Goal: Information Seeking & Learning: Learn about a topic

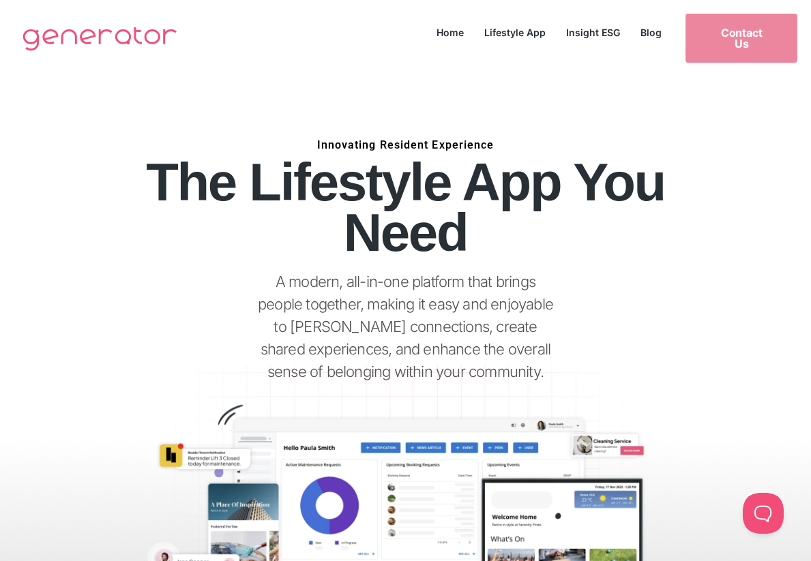
click at [397, 145] on h6 "Innovating Resident Experience" at bounding box center [405, 145] width 635 height 1
click at [363, 290] on p "A modern, all-in-one platform that brings people together, making it easy and e…" at bounding box center [405, 327] width 305 height 113
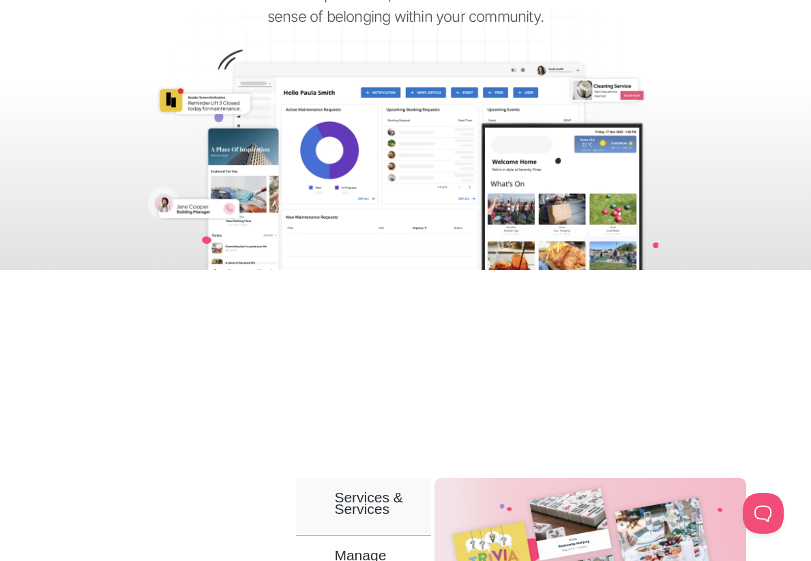
scroll to position [653, 0]
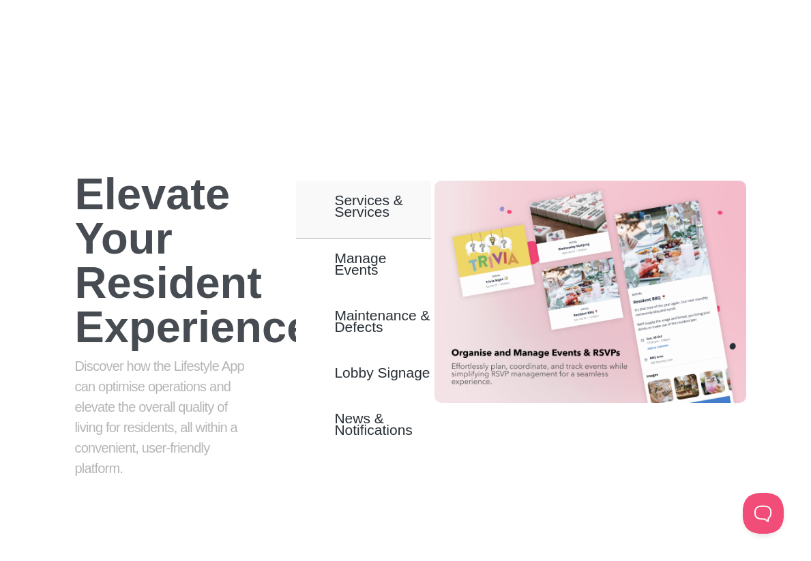
click at [173, 357] on p "Discover how the Lifestyle App can optimise operations and elevate the overall …" at bounding box center [162, 417] width 177 height 123
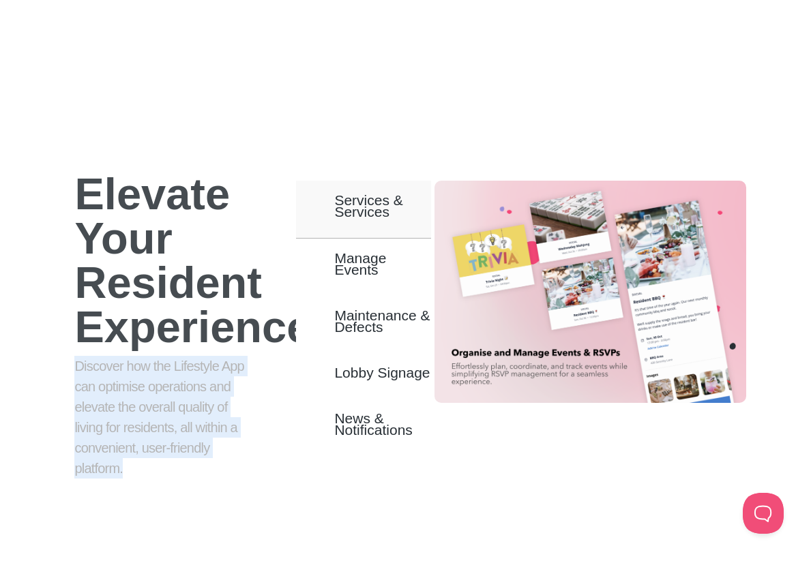
drag, startPoint x: 124, startPoint y: 458, endPoint x: 73, endPoint y: 359, distance: 111.4
click at [73, 359] on div "Discover how the Lifestyle App can optimise operations and elevate the overall …" at bounding box center [163, 425] width 197 height 149
copy p "Discover how the Lifestyle App can optimise operations and elevate the overall …"
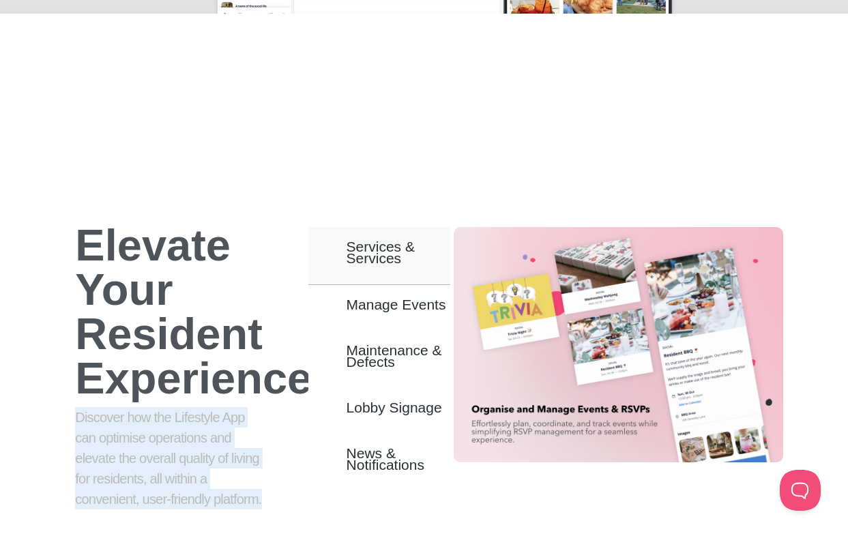
scroll to position [548, 0]
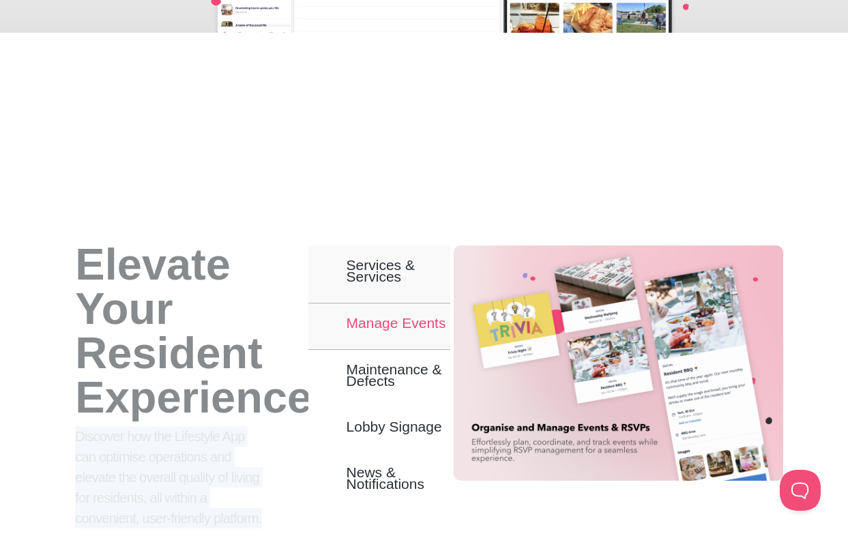
click at [421, 325] on span "Manage Events" at bounding box center [397, 323] width 100 height 12
click at [376, 313] on button "Manage Events" at bounding box center [379, 327] width 143 height 46
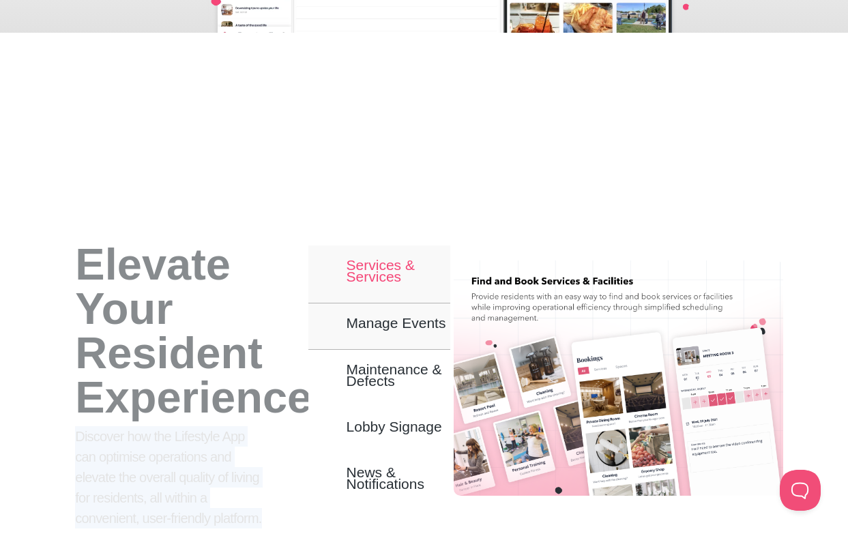
click at [387, 269] on span "Services & Services" at bounding box center [399, 270] width 104 height 23
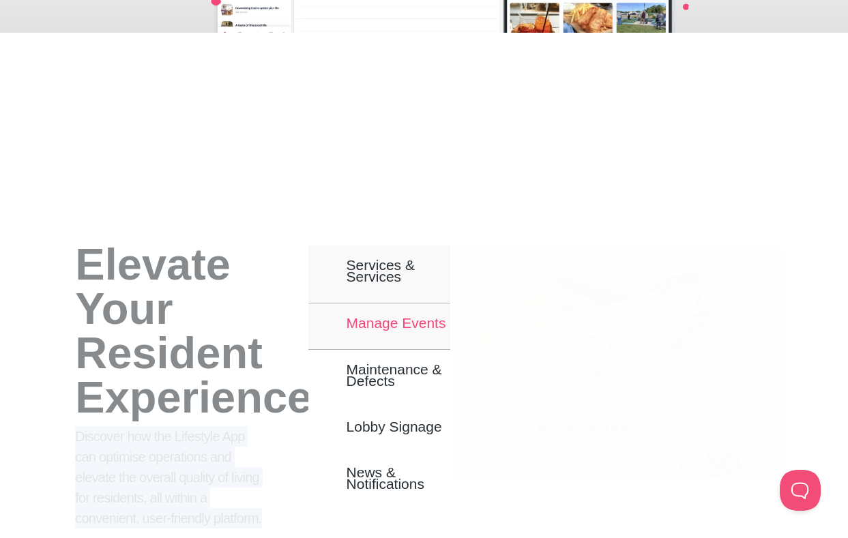
click at [405, 318] on span "Manage Events" at bounding box center [397, 323] width 100 height 12
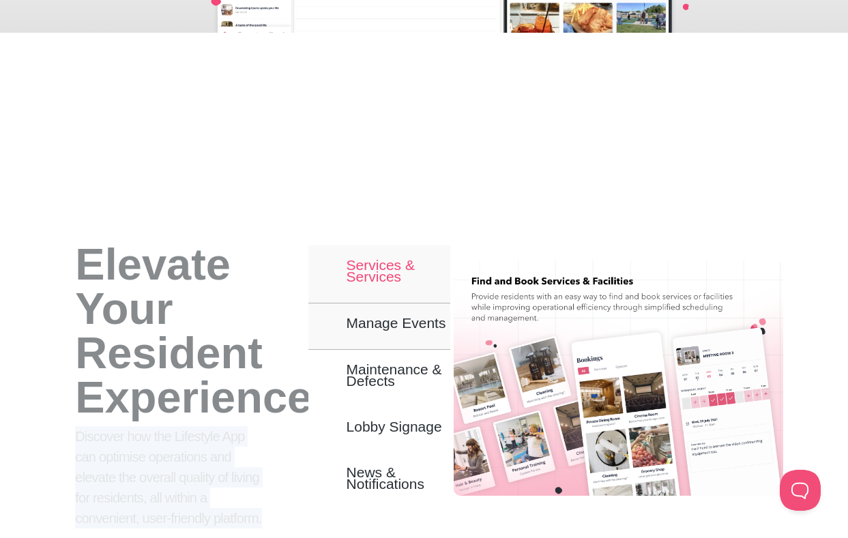
click at [379, 285] on button "Services & Services" at bounding box center [379, 275] width 143 height 58
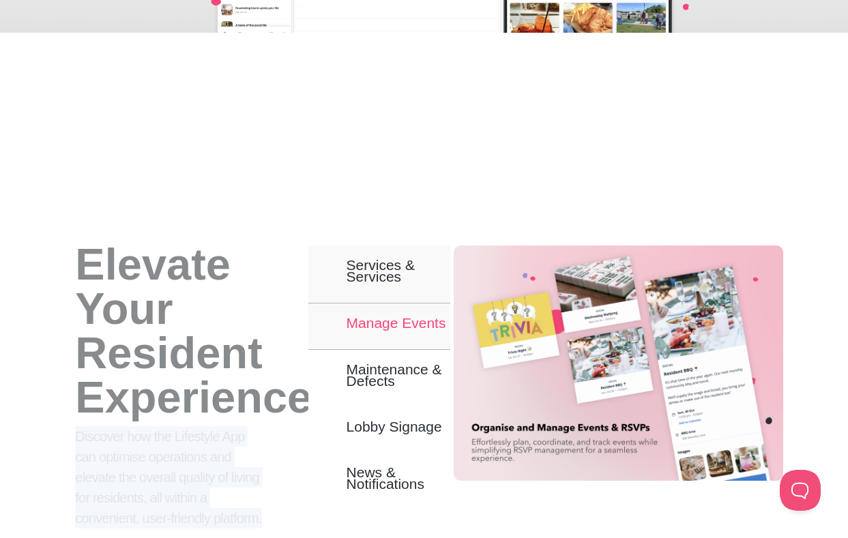
click at [389, 327] on span "Manage Events" at bounding box center [397, 323] width 100 height 12
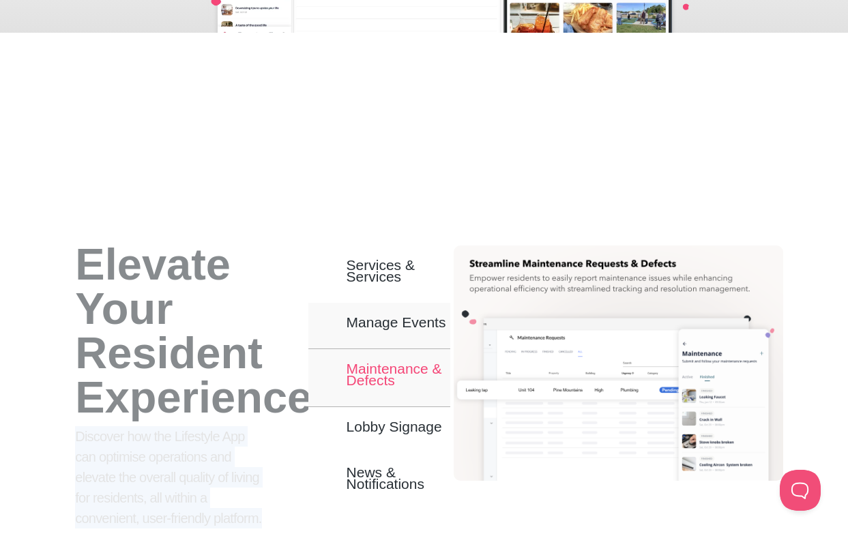
click at [396, 368] on span "Maintenance & Defects" at bounding box center [399, 374] width 104 height 23
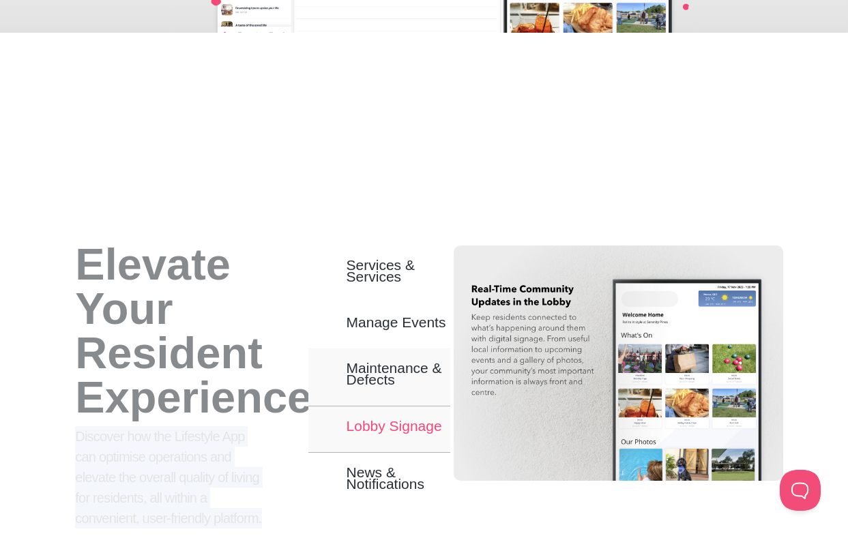
click at [409, 422] on span "Lobby Signage" at bounding box center [395, 426] width 96 height 12
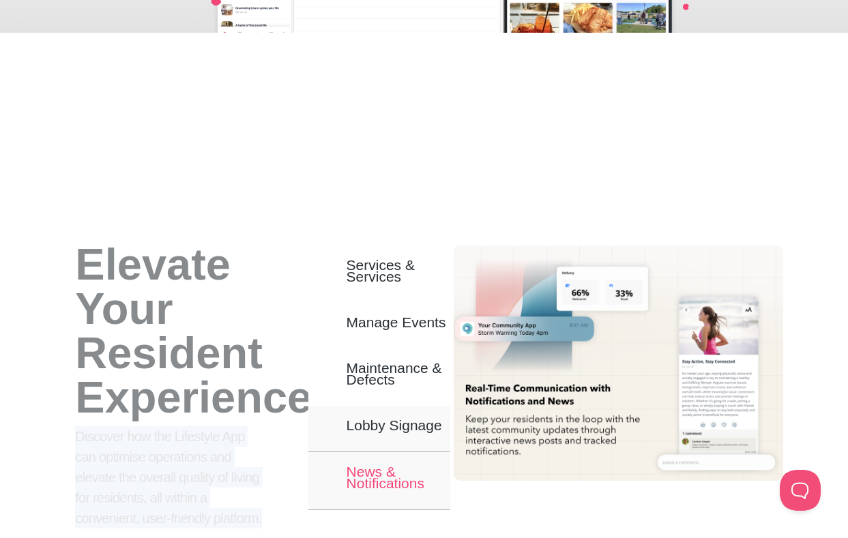
click at [398, 466] on span "News & Notifications" at bounding box center [399, 477] width 104 height 23
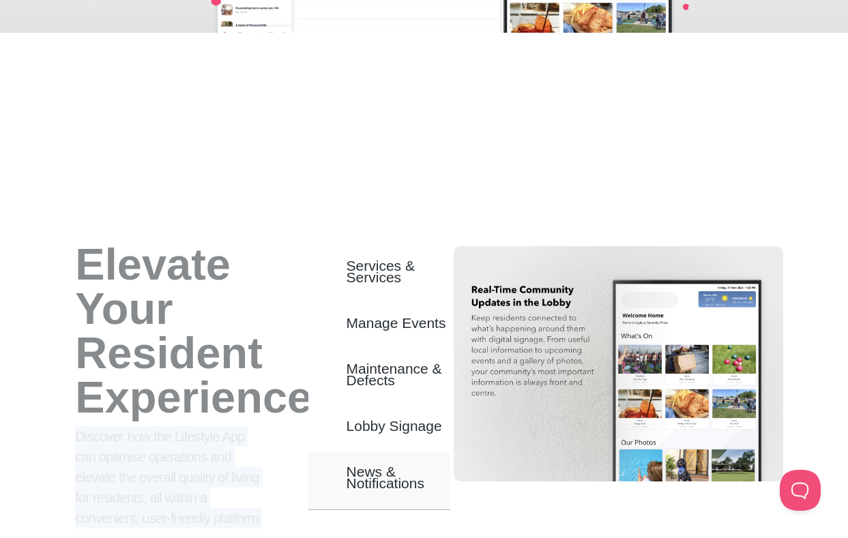
click at [141, 453] on p "Discover how the Lifestyle App can optimise operations and elevate the overall …" at bounding box center [169, 477] width 188 height 102
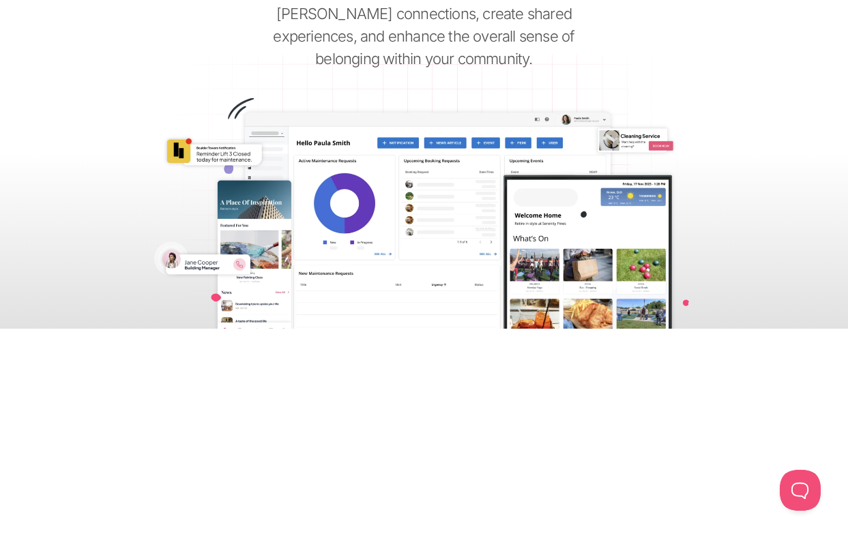
scroll to position [0, 0]
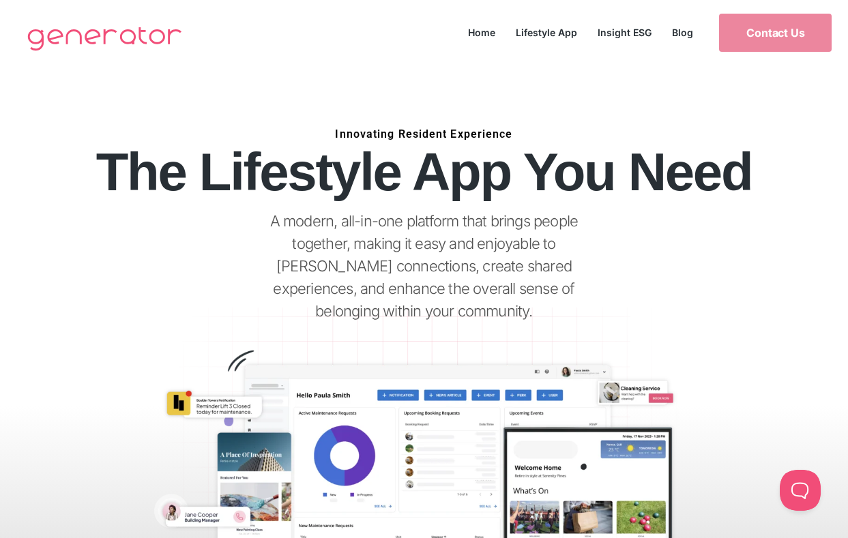
click at [98, 27] on img at bounding box center [104, 38] width 169 height 55
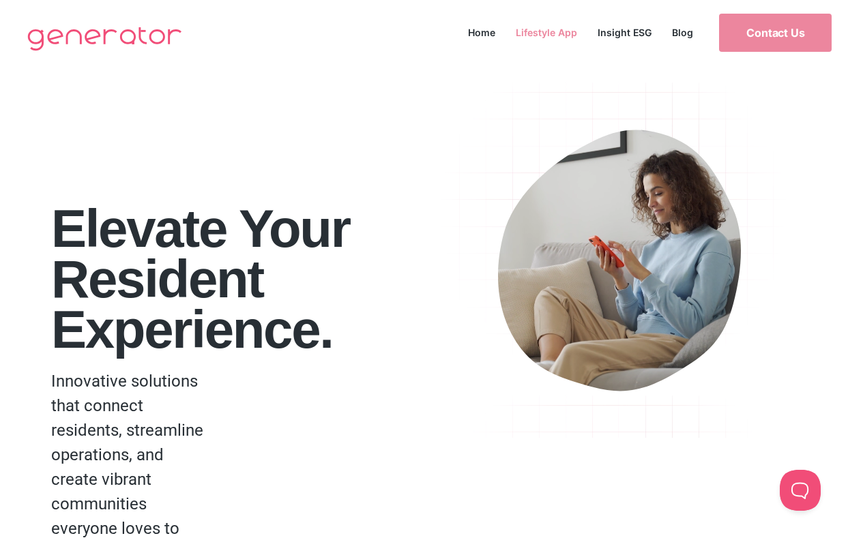
click at [537, 30] on link "Lifestyle App" at bounding box center [547, 32] width 82 height 18
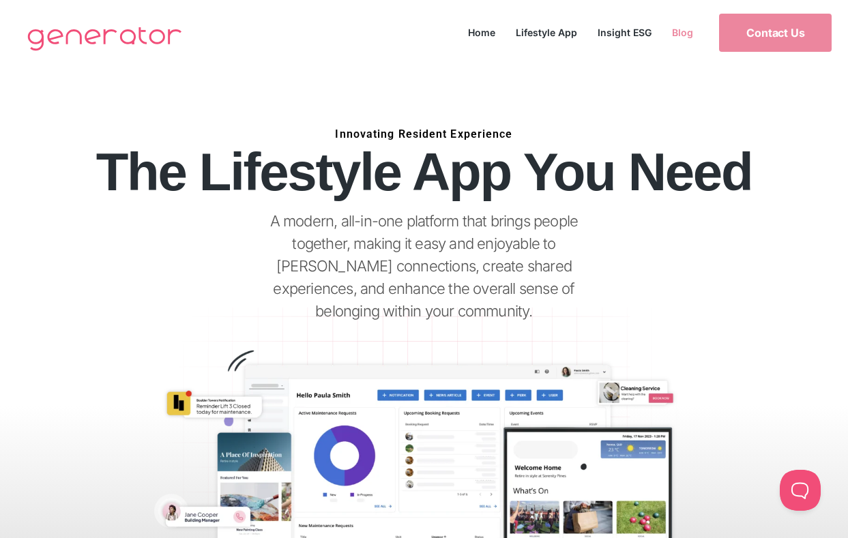
click at [671, 27] on link "Blog" at bounding box center [683, 32] width 42 height 18
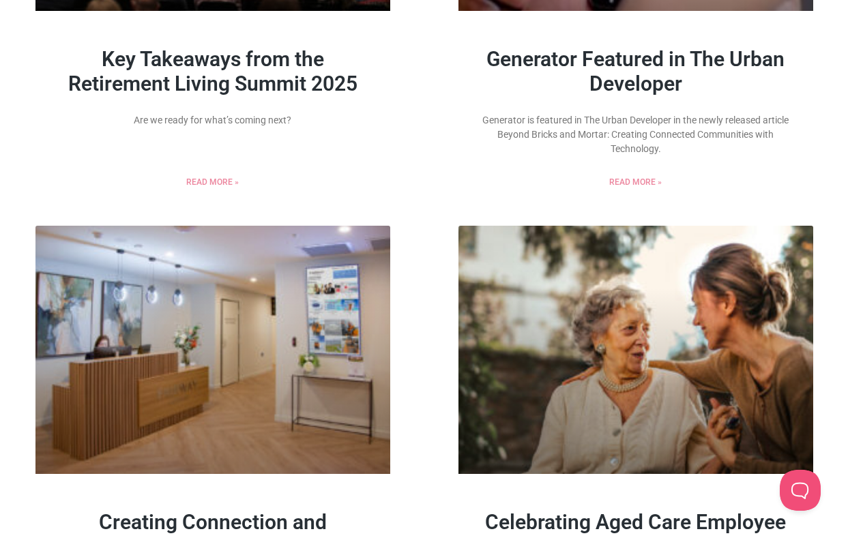
scroll to position [353, 0]
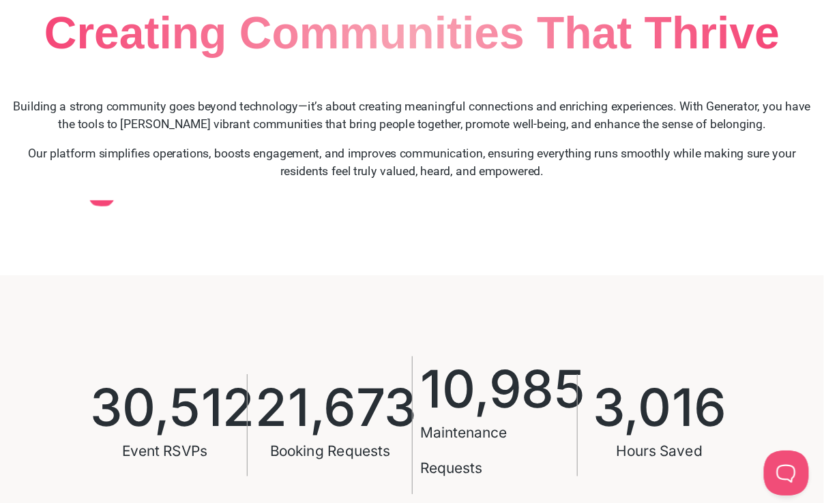
scroll to position [795, 0]
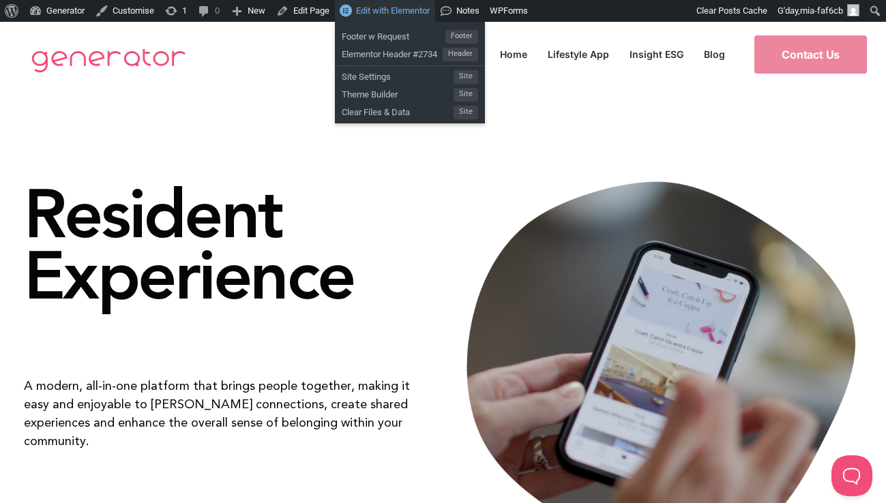
click at [404, 12] on span "Edit with Elementor" at bounding box center [393, 10] width 74 height 10
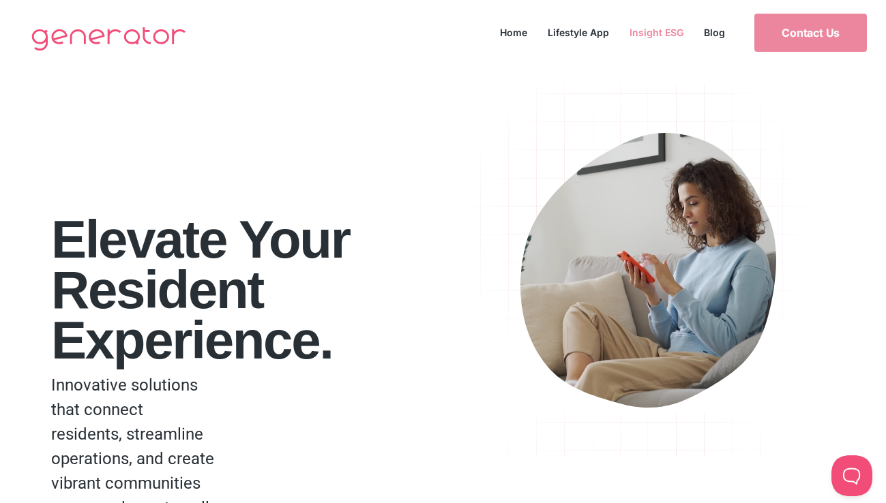
click at [637, 29] on link "Insight ESG" at bounding box center [656, 32] width 74 height 18
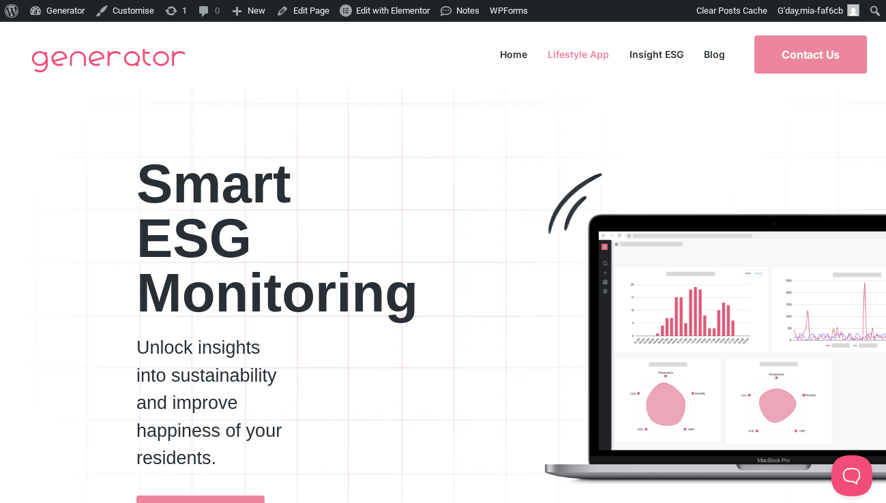
click at [593, 57] on link "Lifestyle App" at bounding box center [579, 54] width 82 height 18
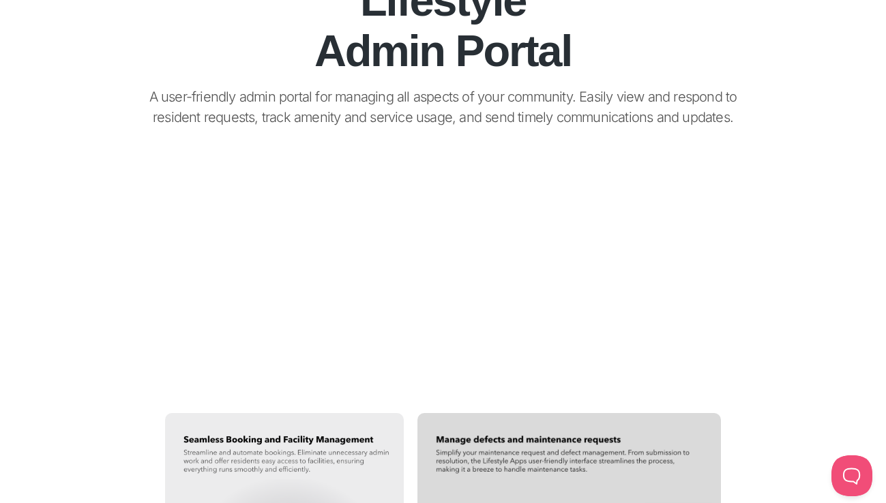
scroll to position [1240, 0]
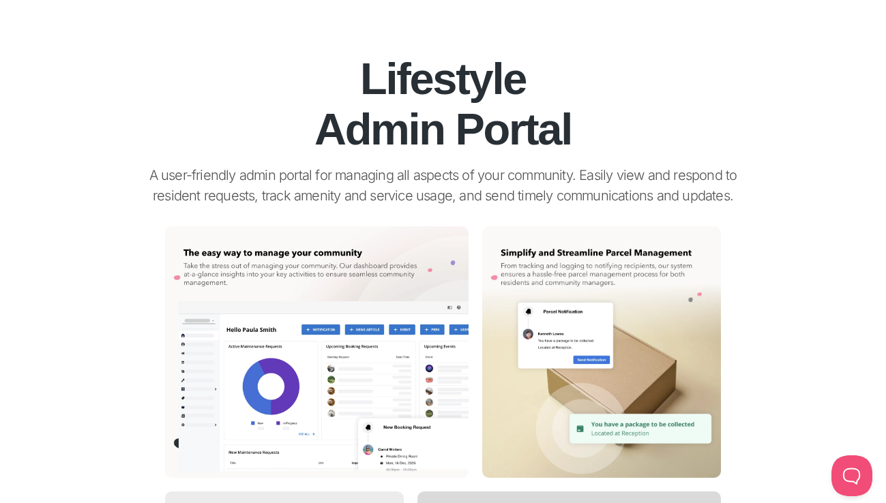
click at [474, 193] on p "A user-friendly admin portal for managing all aspects of your community. Easily…" at bounding box center [444, 185] width 628 height 41
drag, startPoint x: 697, startPoint y: 198, endPoint x: 241, endPoint y: 158, distance: 458.2
click at [241, 158] on div "Lifestyle Admin Portal A user-friendly admin portal for managing all aspects of…" at bounding box center [444, 111] width 778 height 204
copy div "A user-friendly admin portal for managing all aspects of your community. Easily…"
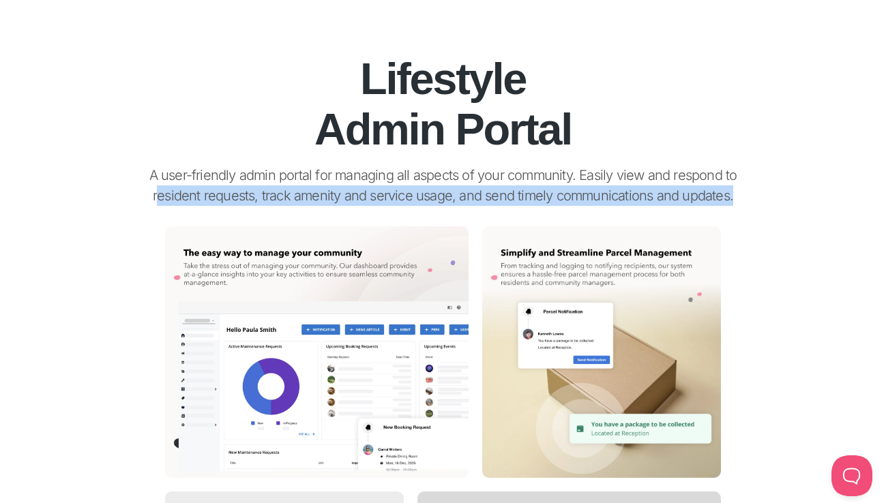
drag, startPoint x: 704, startPoint y: 185, endPoint x: 703, endPoint y: 194, distance: 8.9
click at [703, 194] on p "A user-friendly admin portal for managing all aspects of your community. Easily…" at bounding box center [444, 185] width 628 height 41
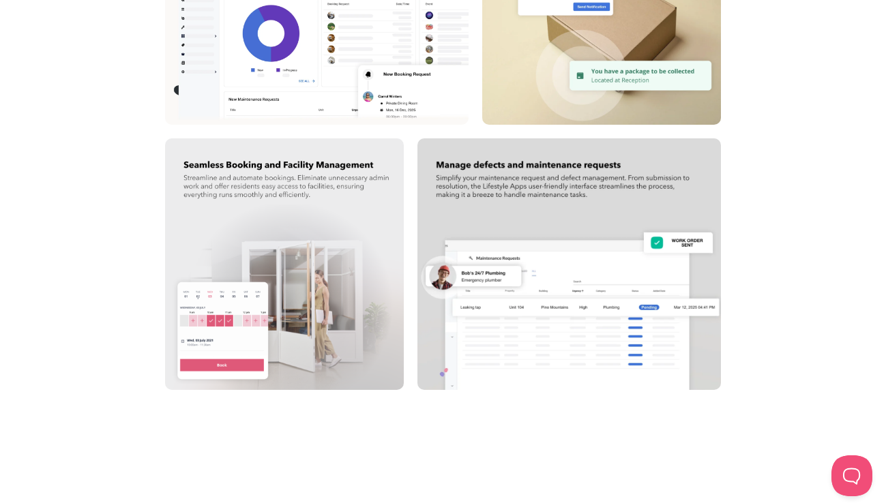
scroll to position [1594, 0]
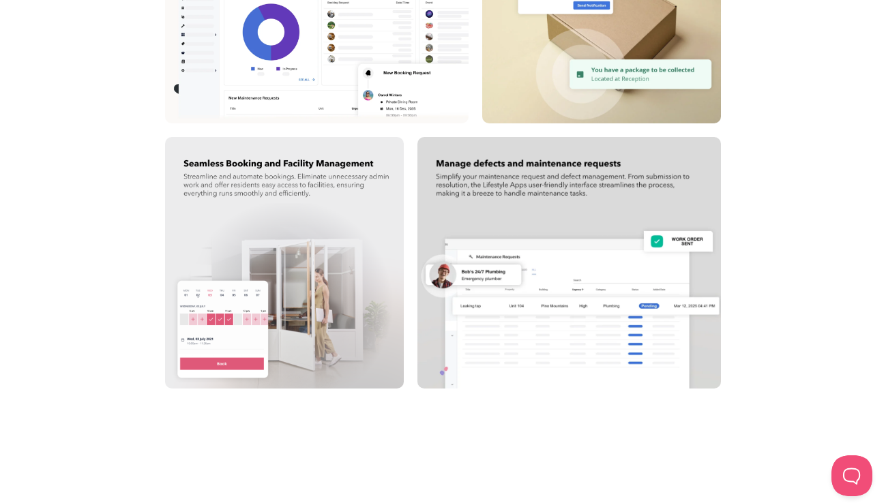
click at [776, 233] on div at bounding box center [442, 262] width 673 height 265
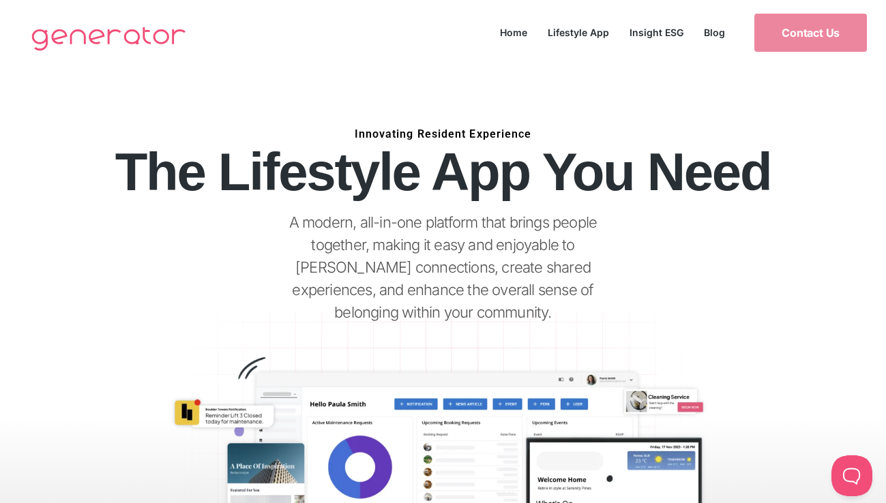
scroll to position [0, 0]
click at [649, 34] on link "Insight ESG" at bounding box center [656, 32] width 74 height 18
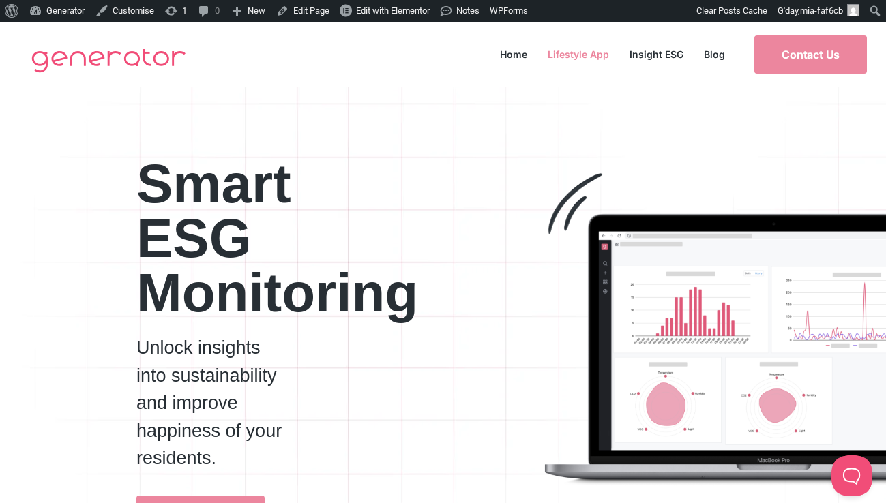
click at [559, 52] on link "Lifestyle App" at bounding box center [579, 54] width 82 height 18
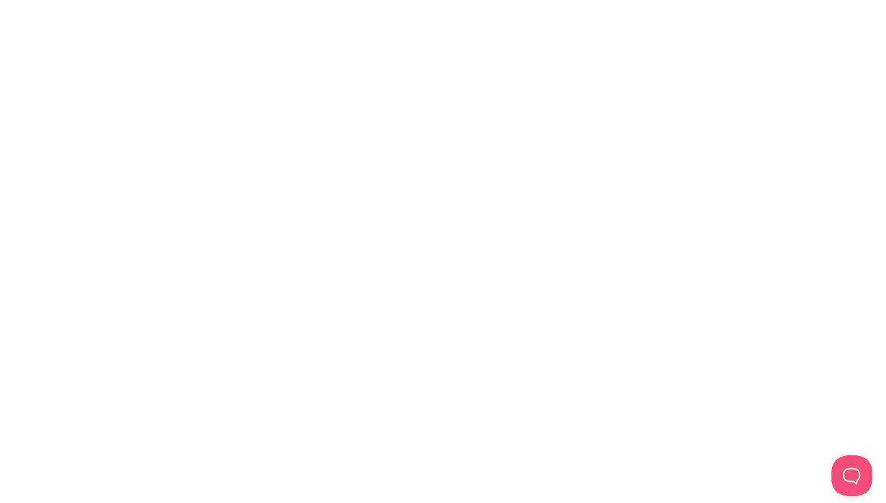
scroll to position [757, 0]
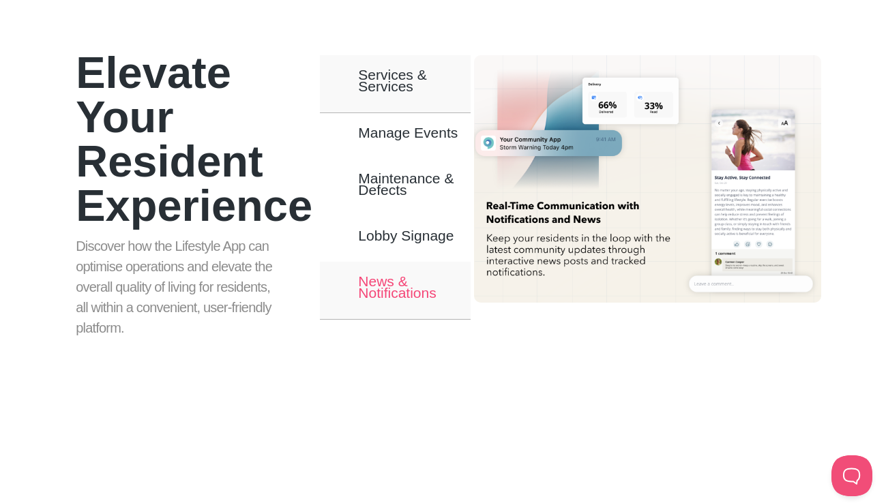
click at [380, 276] on span "News & Notifications" at bounding box center [414, 287] width 112 height 23
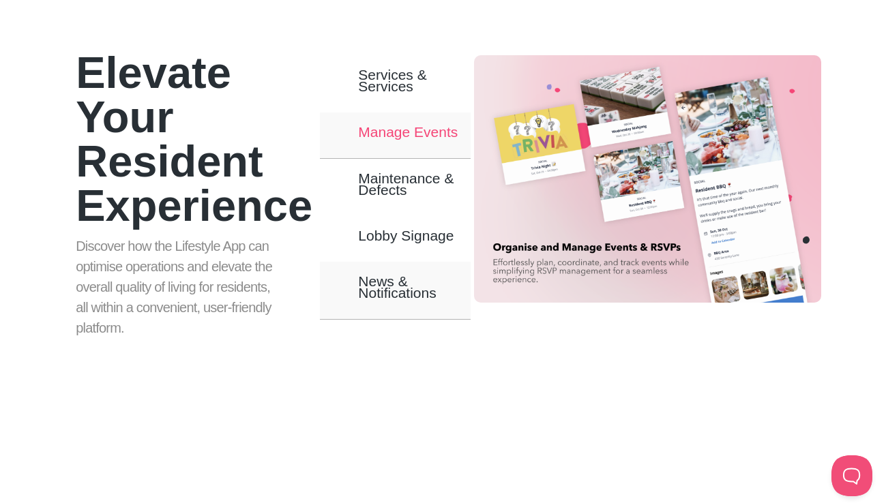
click at [407, 133] on span "Manage Events" at bounding box center [408, 132] width 100 height 12
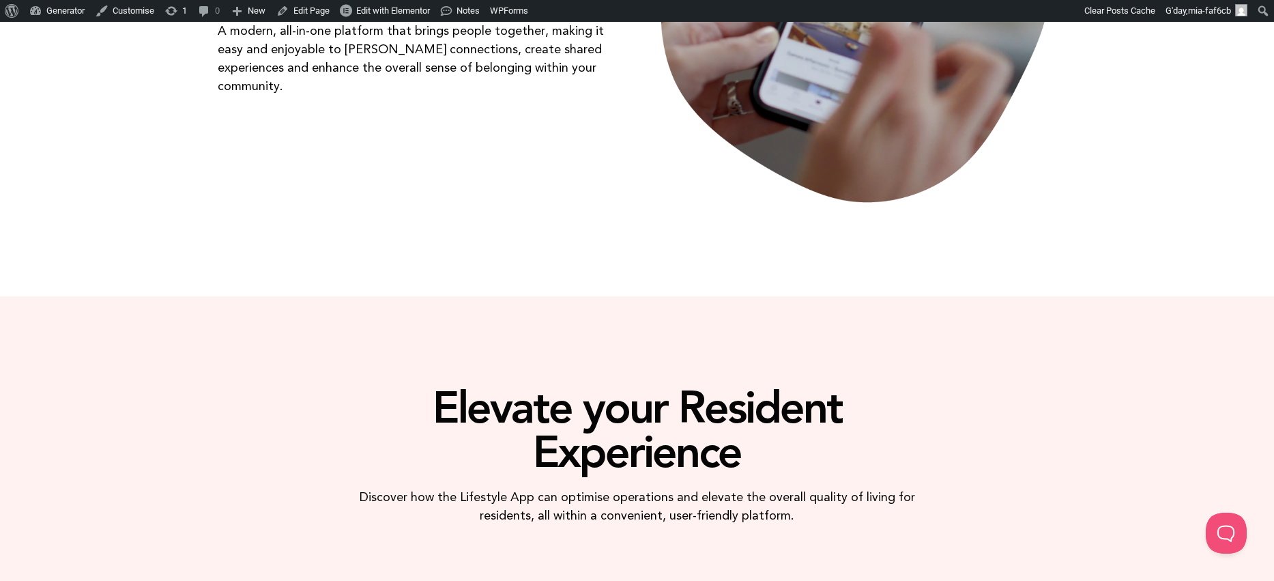
scroll to position [367, 0]
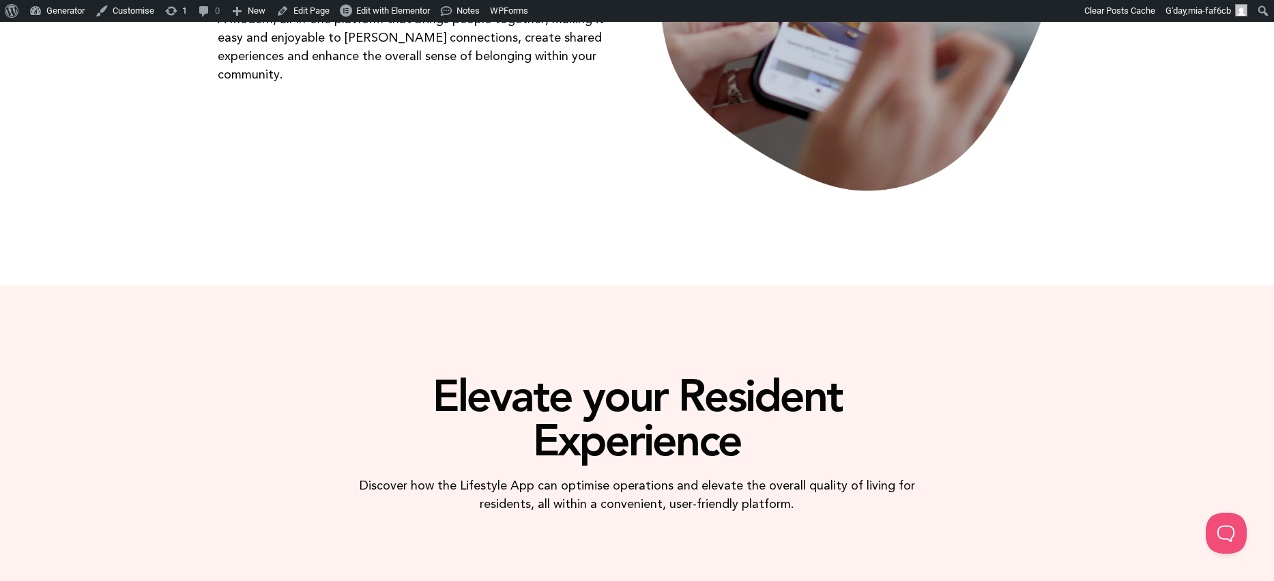
click at [937, 238] on div at bounding box center [637, 243] width 778 height 68
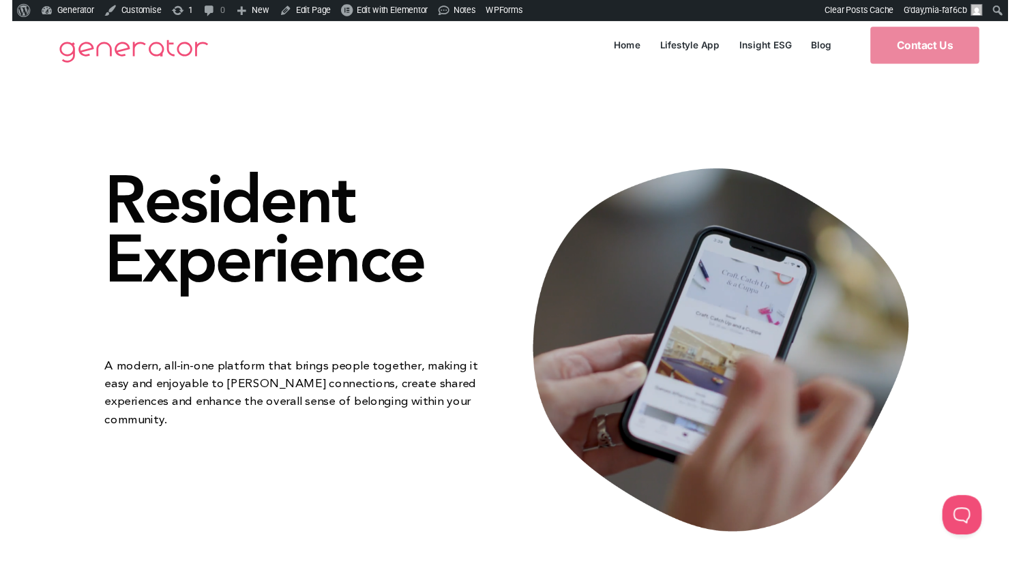
scroll to position [0, 0]
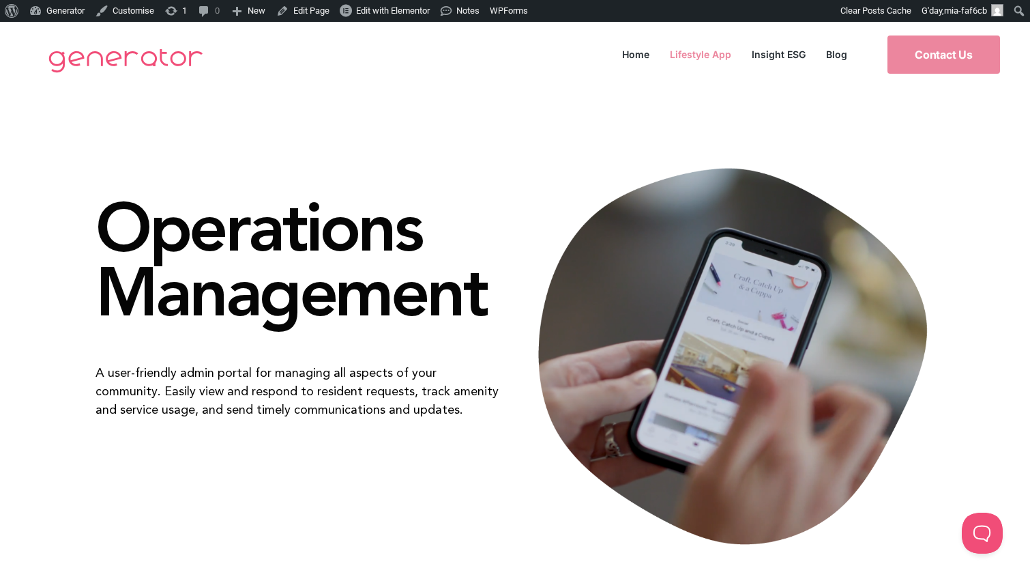
click at [706, 55] on link "Lifestyle App" at bounding box center [701, 54] width 82 height 18
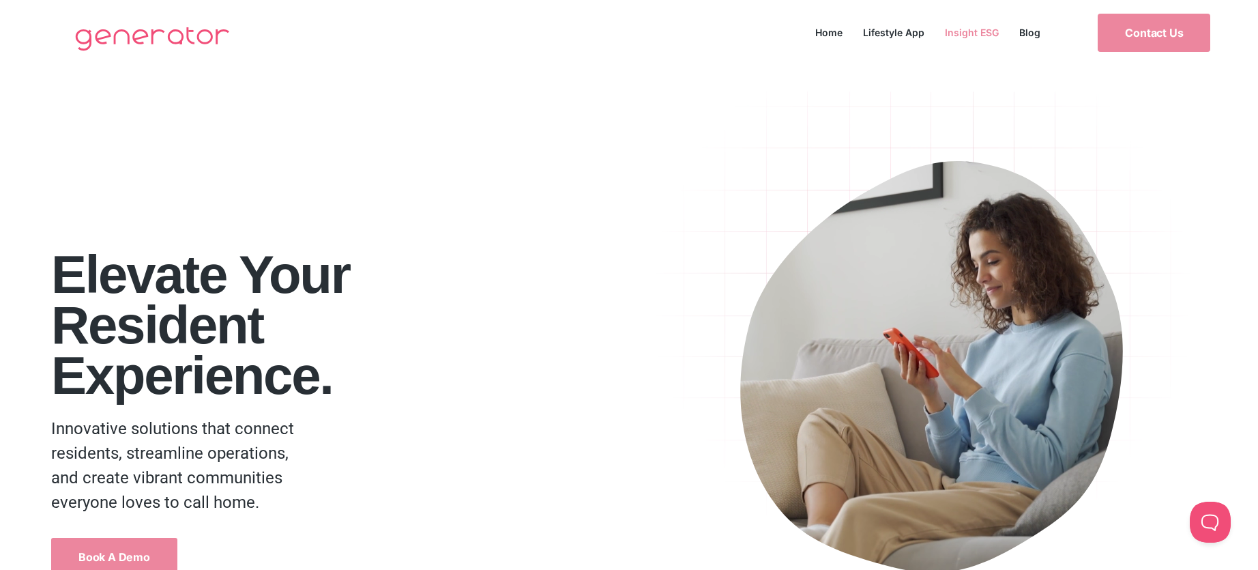
click at [982, 33] on link "Insight ESG" at bounding box center [972, 32] width 74 height 18
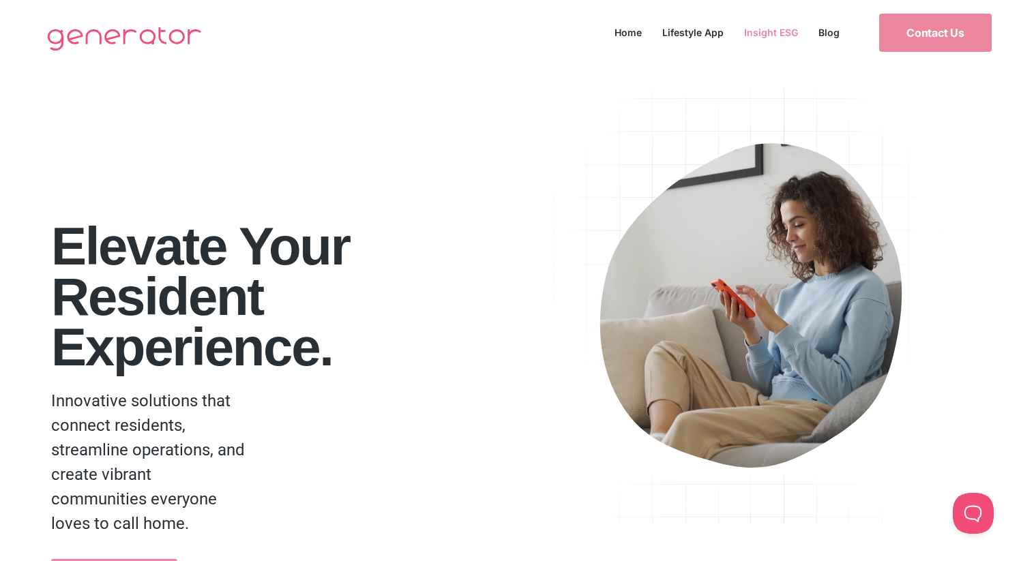
click at [773, 23] on link "Insight ESG" at bounding box center [771, 32] width 74 height 18
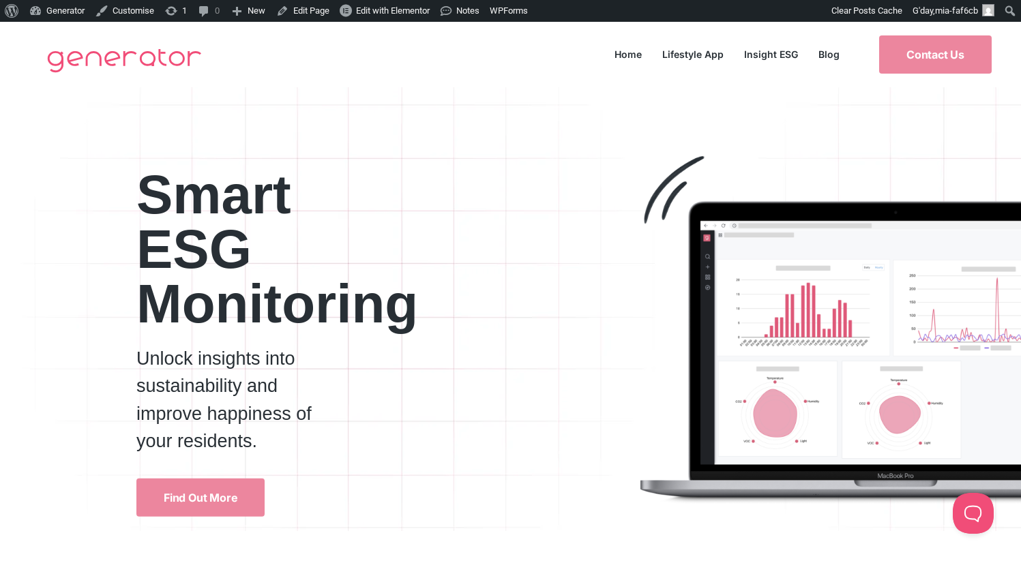
click at [240, 439] on p "Unlock insights into sustainability and improve happiness of your residents." at bounding box center [238, 400] width 204 height 111
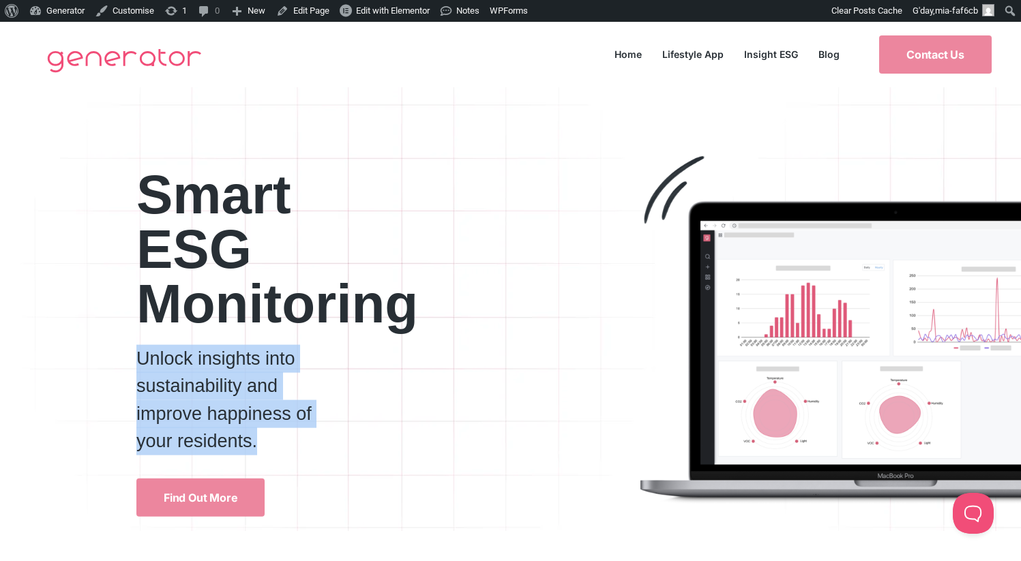
drag, startPoint x: 255, startPoint y: 443, endPoint x: 138, endPoint y: 364, distance: 141.5
click at [138, 364] on p "Unlock insights into sustainability and improve happiness of your residents." at bounding box center [238, 400] width 204 height 111
copy p "Unlock insights into sustainability and improve happiness of your residents."
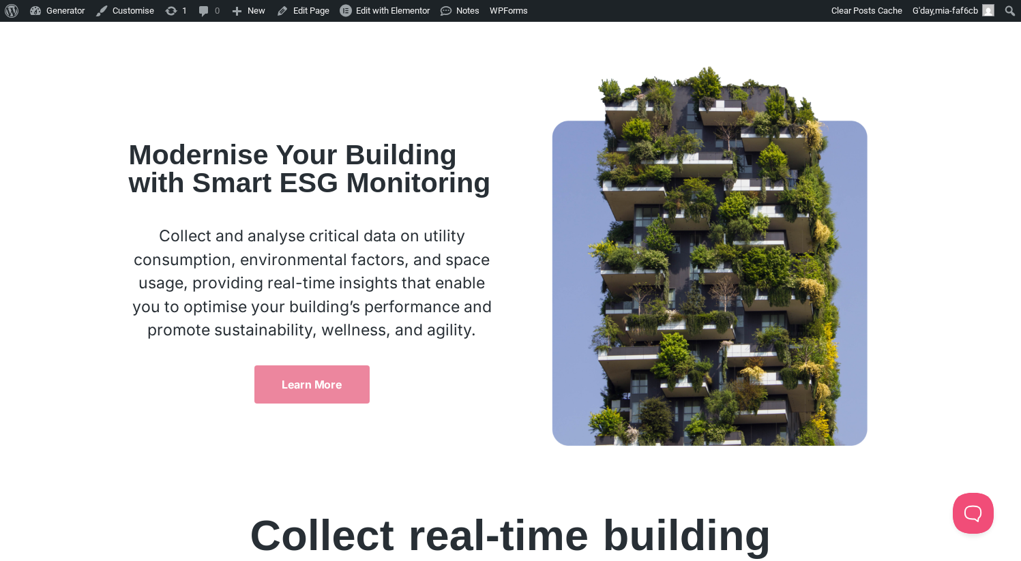
scroll to position [603, 0]
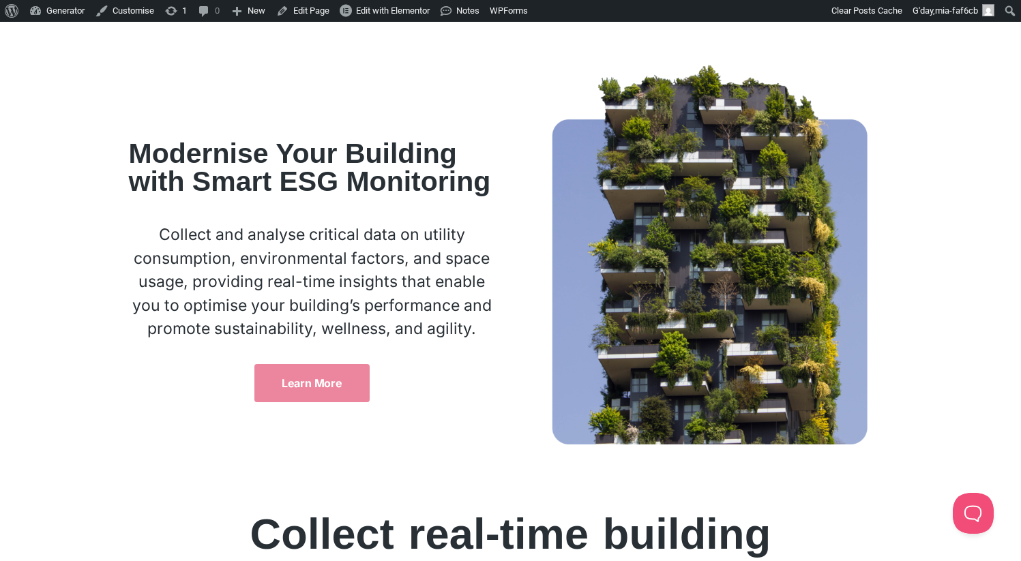
click at [369, 276] on p "Collect and analyse critical data on utility consumption, environmental factors…" at bounding box center [312, 282] width 367 height 118
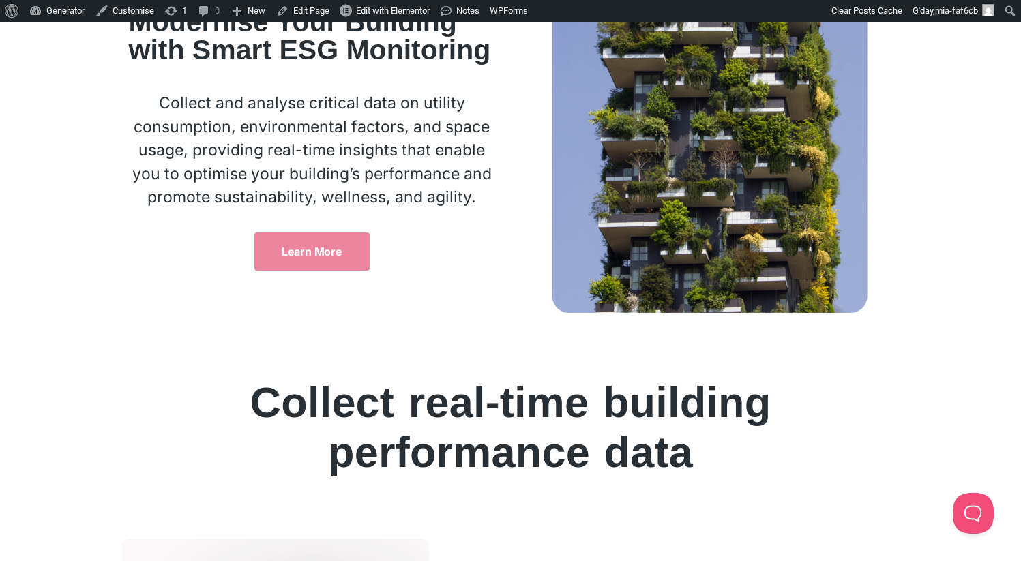
scroll to position [739, 0]
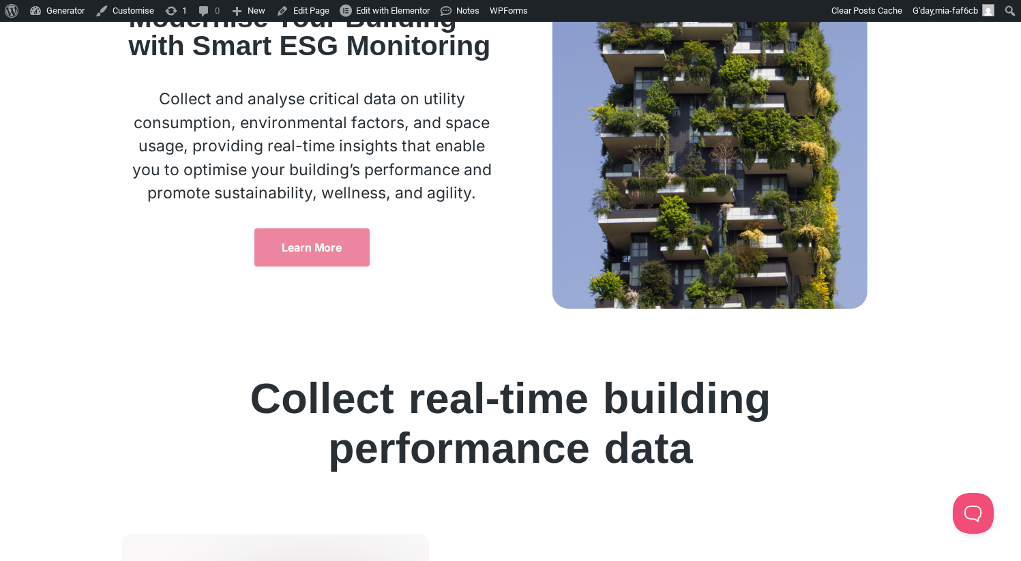
click at [373, 194] on p "Collect and analyse critical data on utility consumption, environmental factors…" at bounding box center [312, 146] width 367 height 118
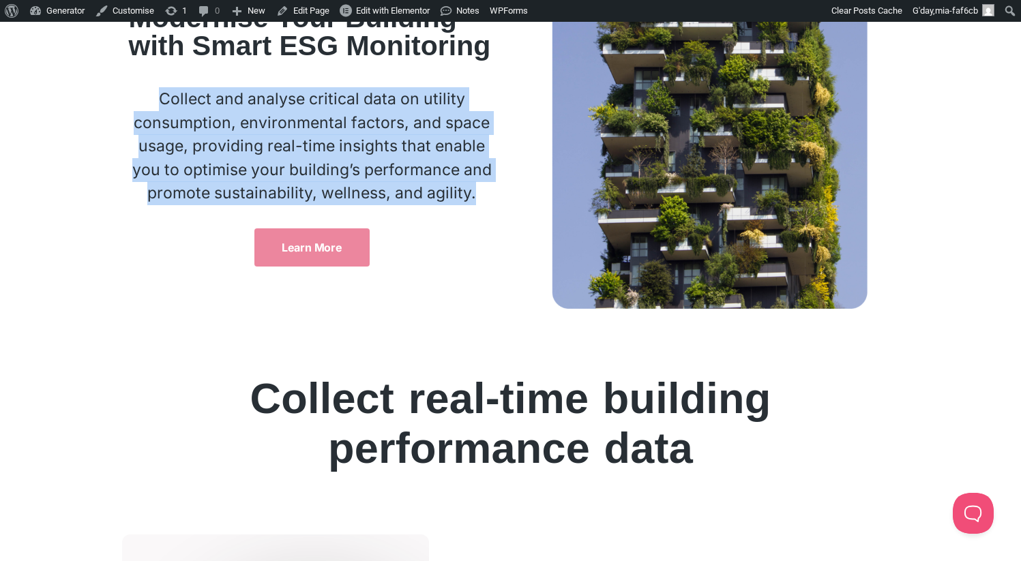
drag, startPoint x: 435, startPoint y: 193, endPoint x: 171, endPoint y: 104, distance: 278.5
click at [171, 104] on p "Collect and analyse critical data on utility consumption, environmental factors…" at bounding box center [312, 146] width 367 height 118
copy p "Collect and analyse critical data on utility consumption, environmental factors…"
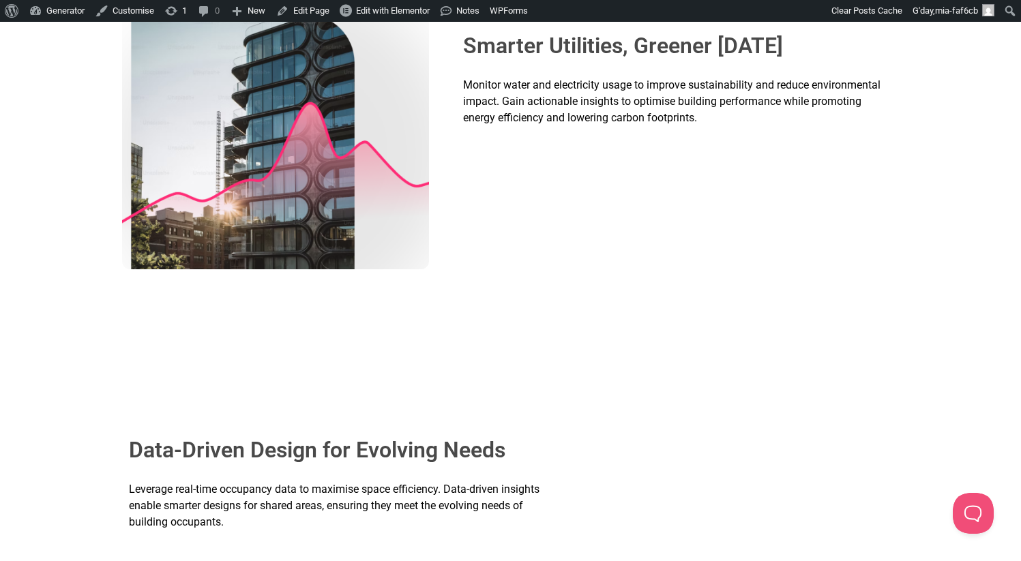
scroll to position [2253, 0]
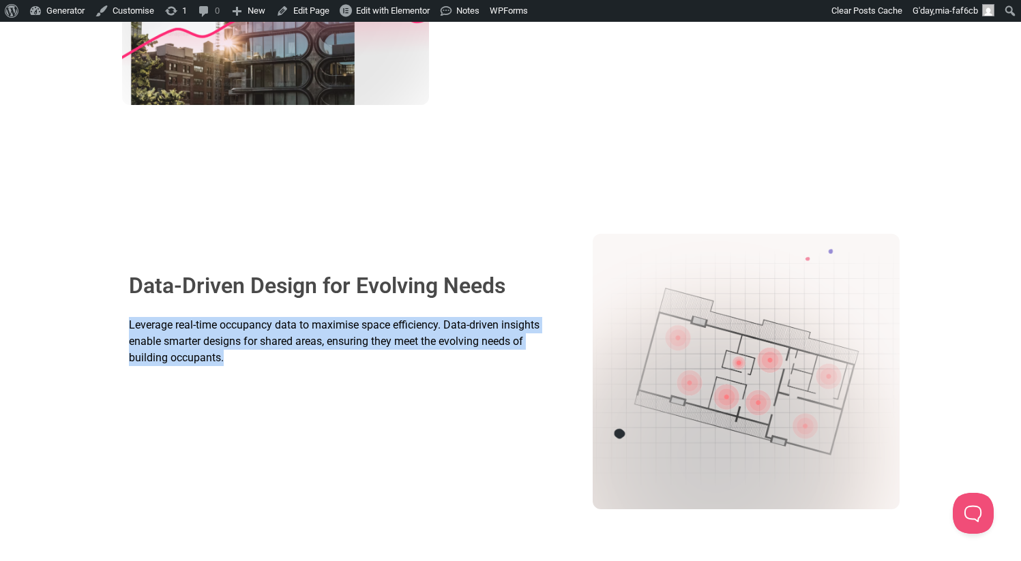
drag, startPoint x: 223, startPoint y: 354, endPoint x: 104, endPoint y: 321, distance: 123.1
click at [104, 321] on div "Data-Driven Design for Evolving Needs Leverage real-time occupancy data to maxi…" at bounding box center [510, 371] width 1021 height 289
copy span "Leverage real-time occupancy data to maximise space efficiency. Data-driven ins…"
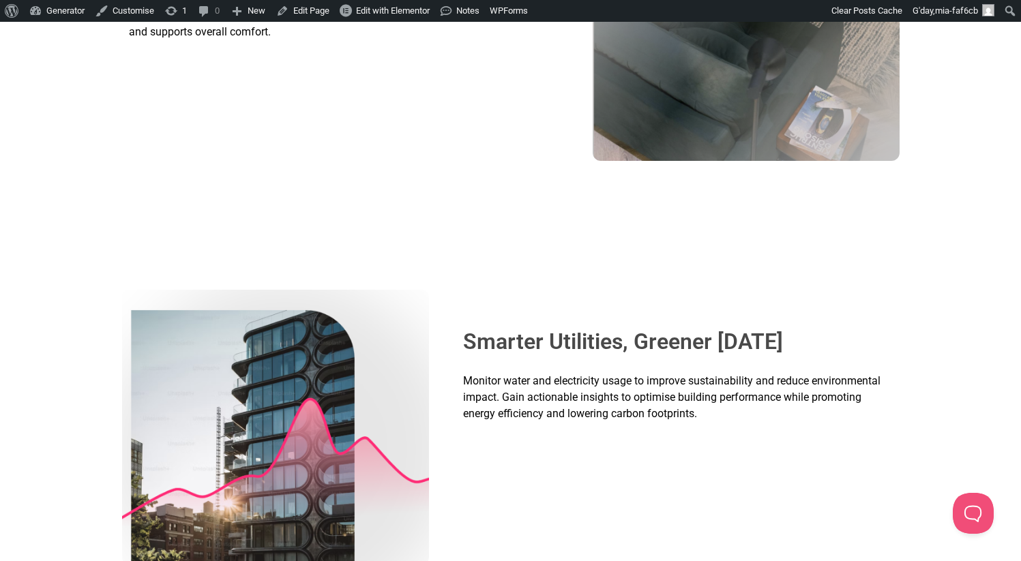
scroll to position [1789, 0]
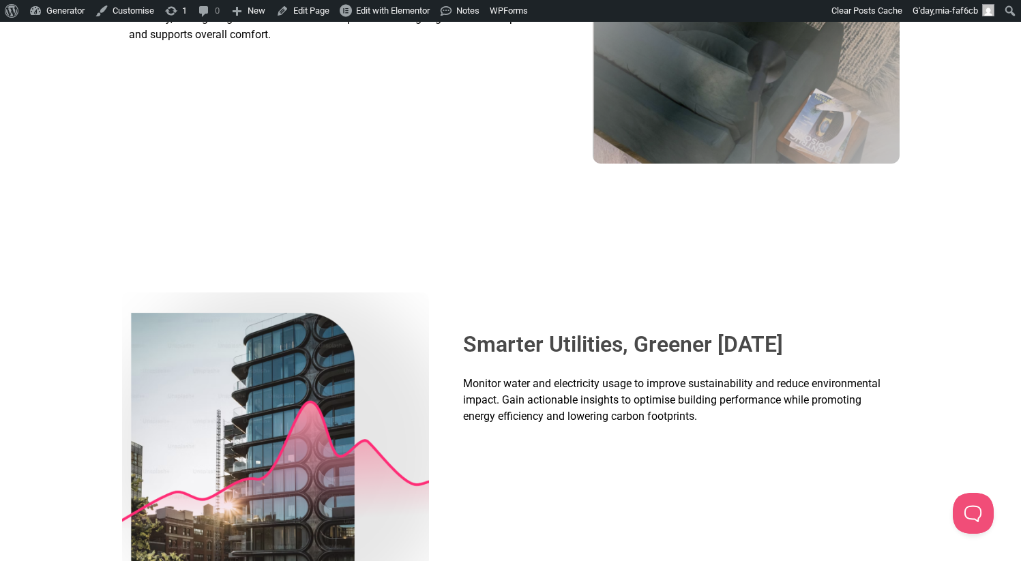
click at [679, 407] on p "Monitor water and electricity usage to improve sustainability and reduce enviro…" at bounding box center [678, 400] width 430 height 49
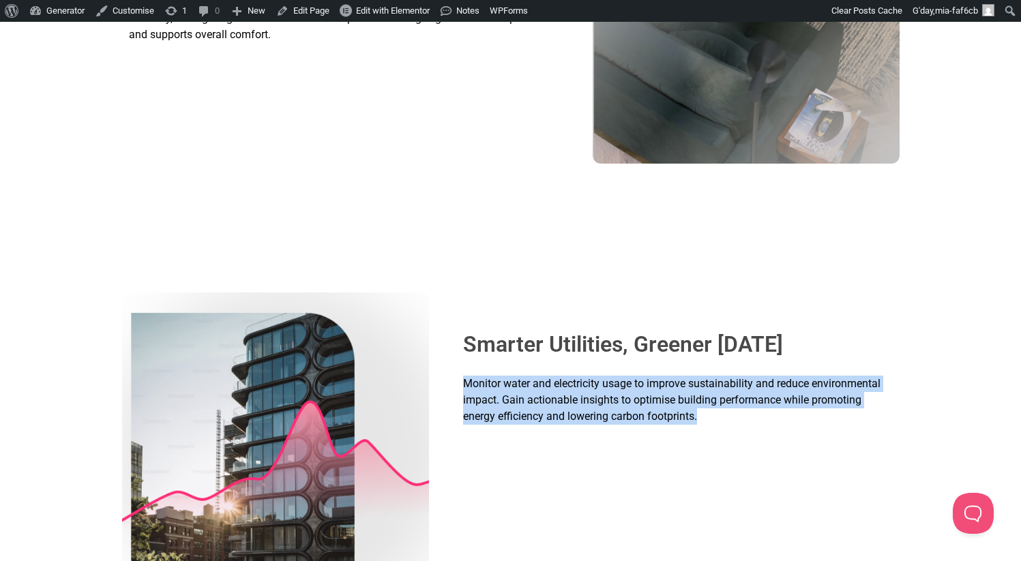
drag, startPoint x: 699, startPoint y: 416, endPoint x: 444, endPoint y: 385, distance: 256.4
click at [444, 385] on div "Smarter Utilities, Greener Tomorrow Monitor water and electricity usage to impr…" at bounding box center [511, 430] width 778 height 289
copy span "Monitor water and electricity usage to improve sustainability and reduce enviro…"
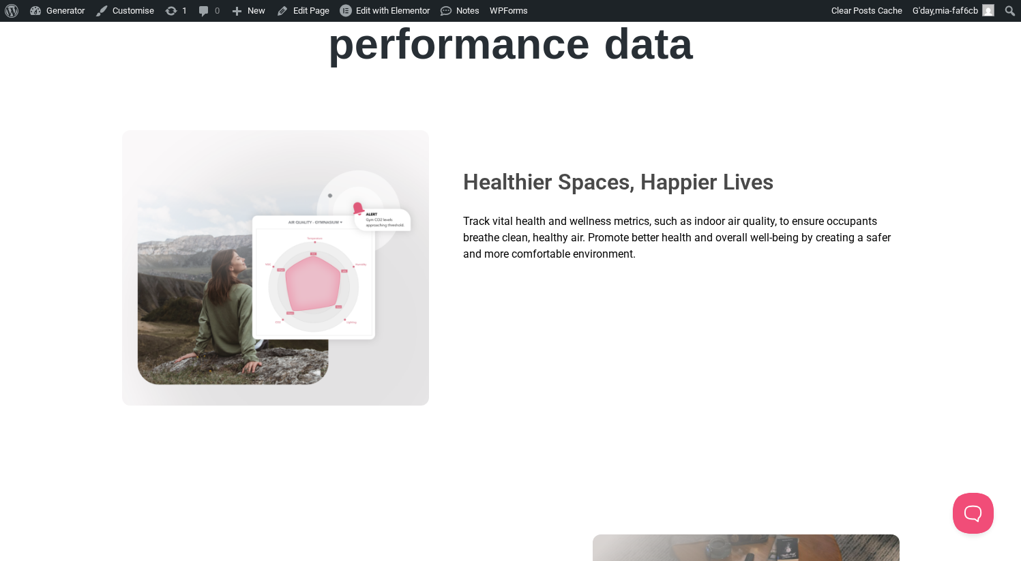
scroll to position [1107, 0]
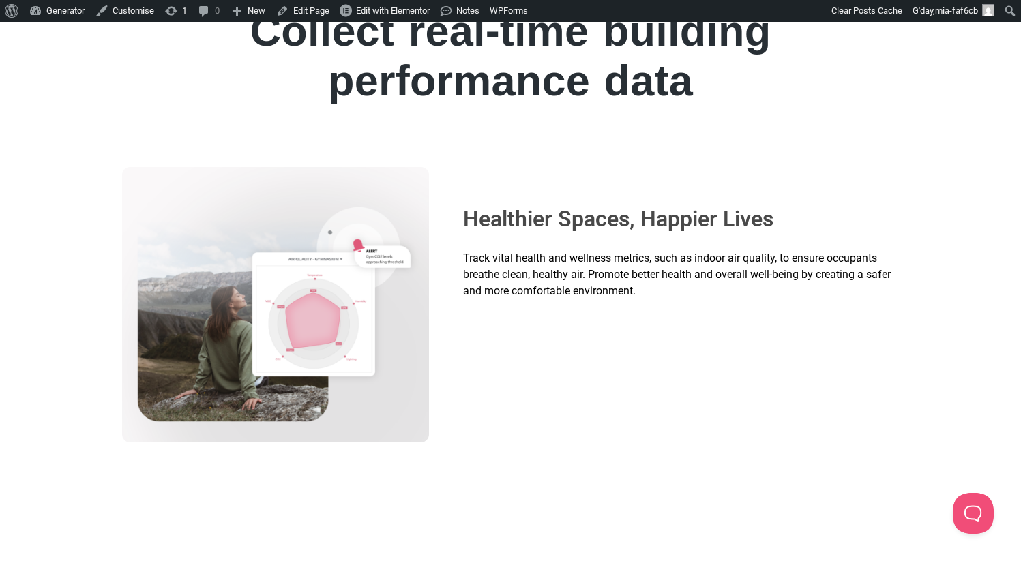
click at [589, 269] on span "Track vital health and wellness metrics, such as indoor air quality, to ensure …" at bounding box center [677, 275] width 428 height 46
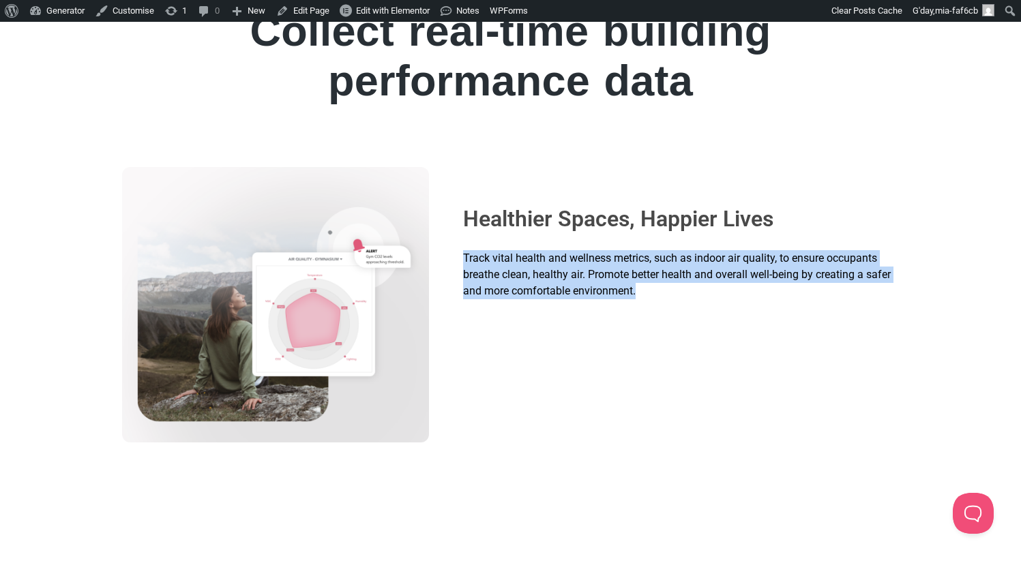
drag, startPoint x: 665, startPoint y: 288, endPoint x: 468, endPoint y: 256, distance: 199.7
click at [463, 255] on p "Track vital health and wellness metrics, such as indoor air quality, to ensure …" at bounding box center [678, 274] width 430 height 49
copy span "Track vital health and wellness metrics, such as indoor air quality, to ensure …"
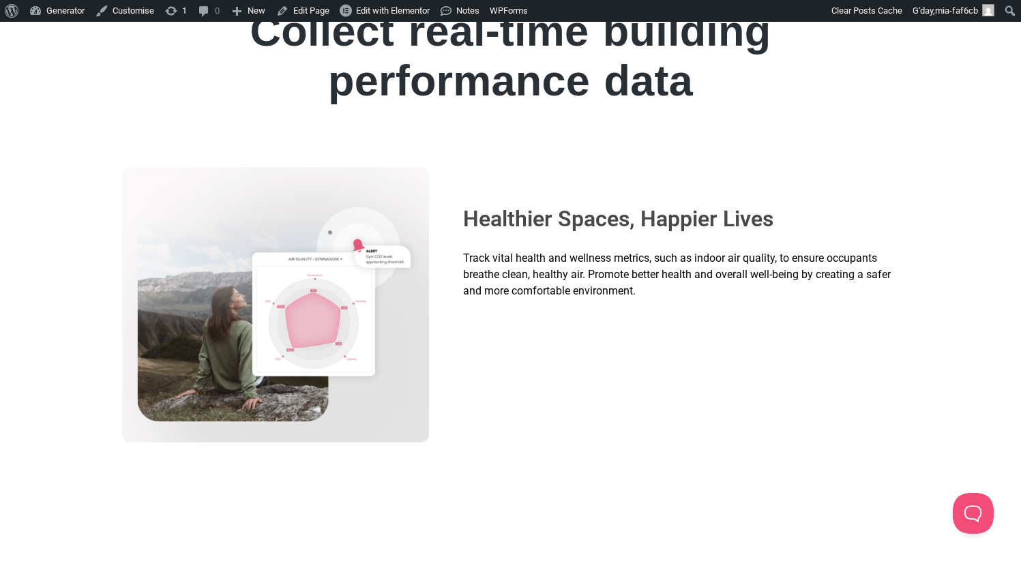
click at [628, 408] on div "Healthier Spaces, Happier Lives Track vital health and wellness metrics, such a…" at bounding box center [677, 304] width 443 height 275
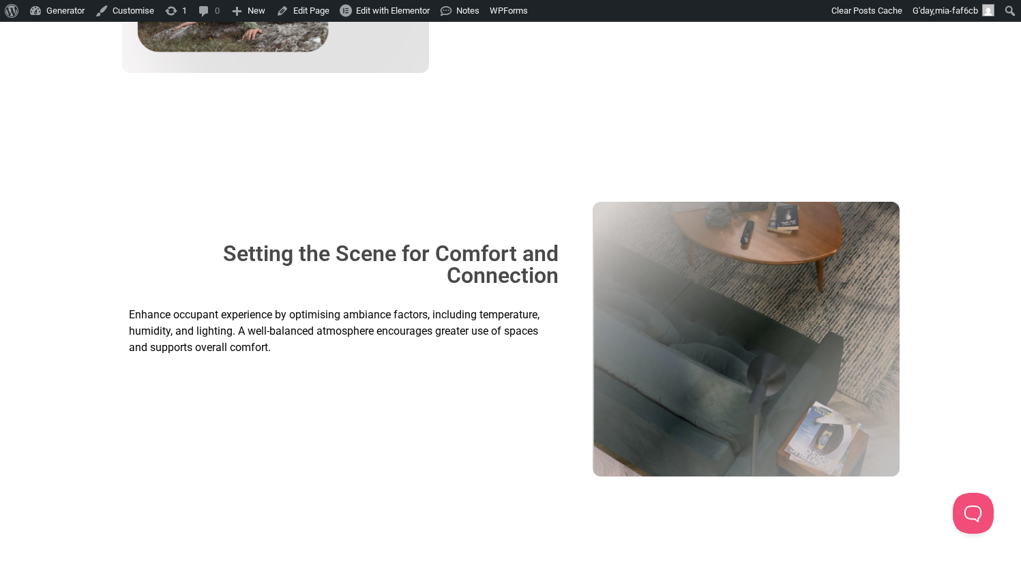
scroll to position [1473, 0]
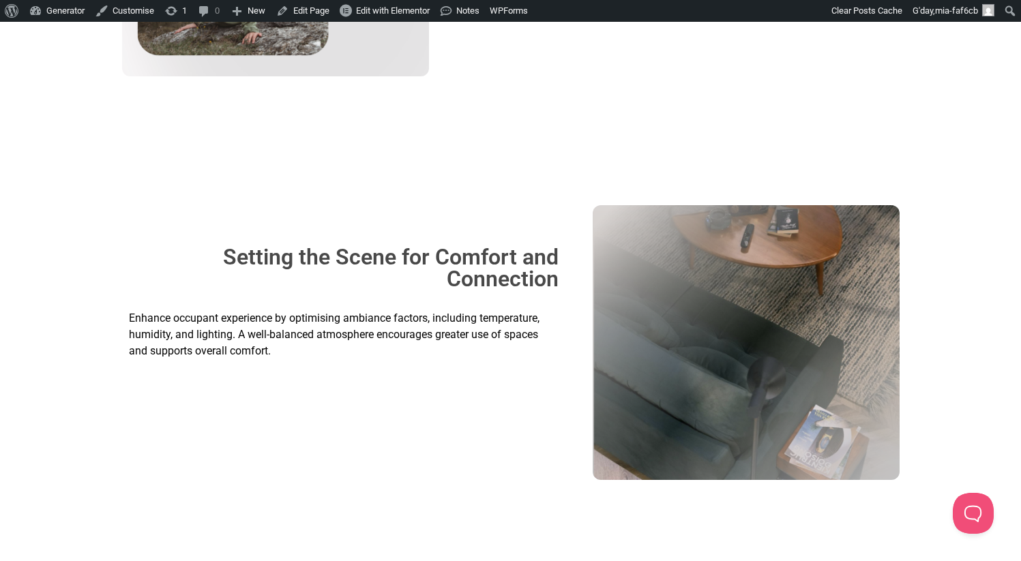
click at [367, 323] on span "Enhance occupant experience by optimising ambiance factors, including temperatu…" at bounding box center [334, 335] width 411 height 46
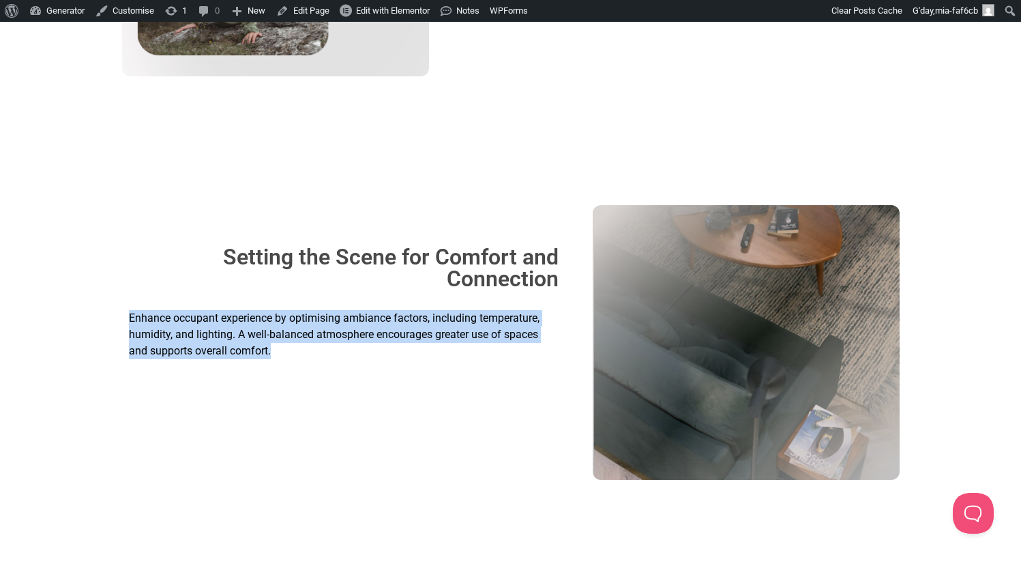
drag, startPoint x: 269, startPoint y: 347, endPoint x: 123, endPoint y: 321, distance: 147.6
click at [123, 321] on div "Setting the Scene for Comfort and Connection Enhance occupant experience by opt…" at bounding box center [343, 343] width 443 height 276
copy span "Enhance occupant experience by optimising ambiance factors, including temperatu…"
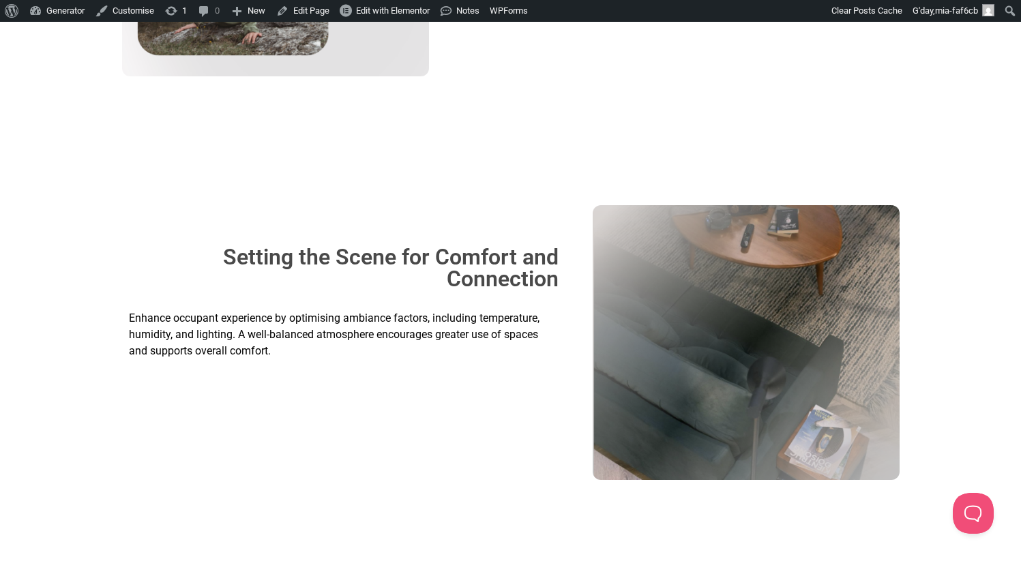
click at [504, 96] on div at bounding box center [511, 141] width 778 height 102
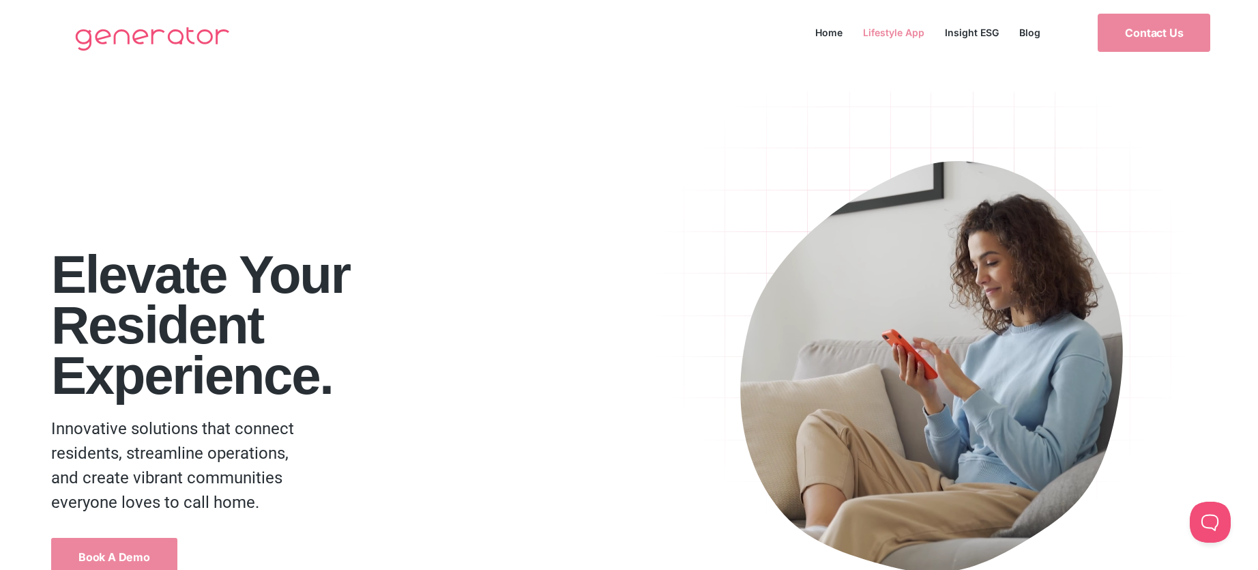
click at [901, 24] on link "Lifestyle App" at bounding box center [894, 32] width 82 height 18
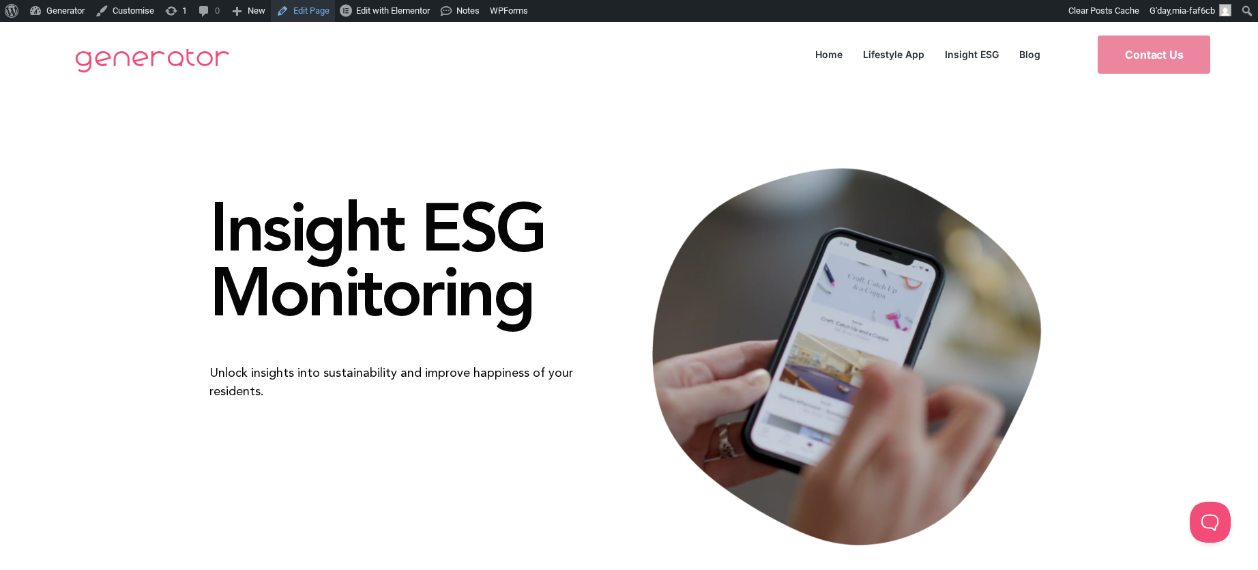
click at [306, 10] on link "Edit Page" at bounding box center [303, 11] width 64 height 22
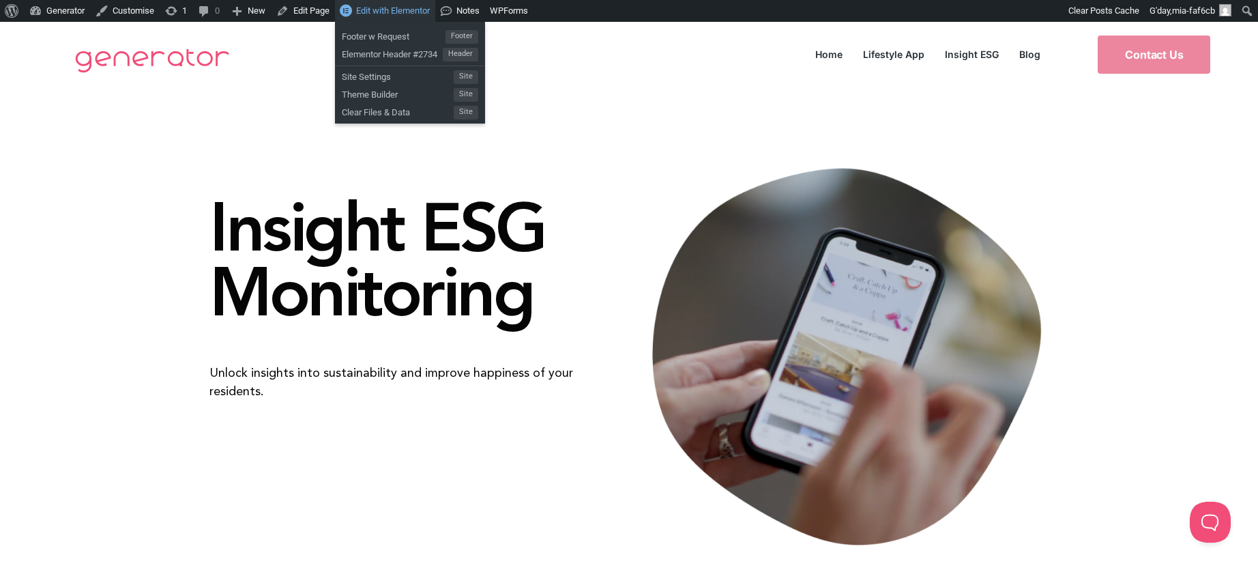
click at [379, 12] on span "Edit with Elementor" at bounding box center [393, 10] width 74 height 10
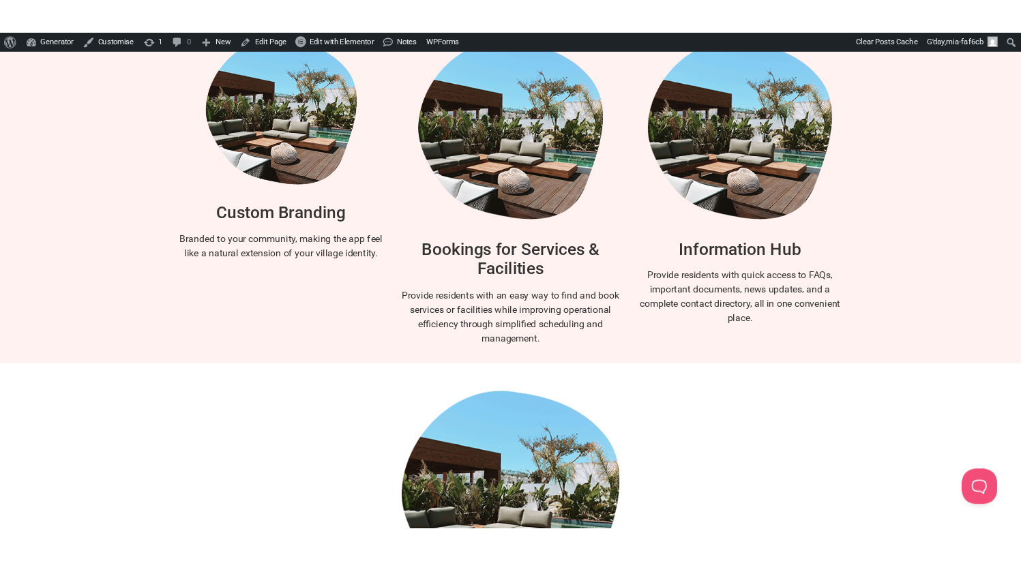
scroll to position [939, 0]
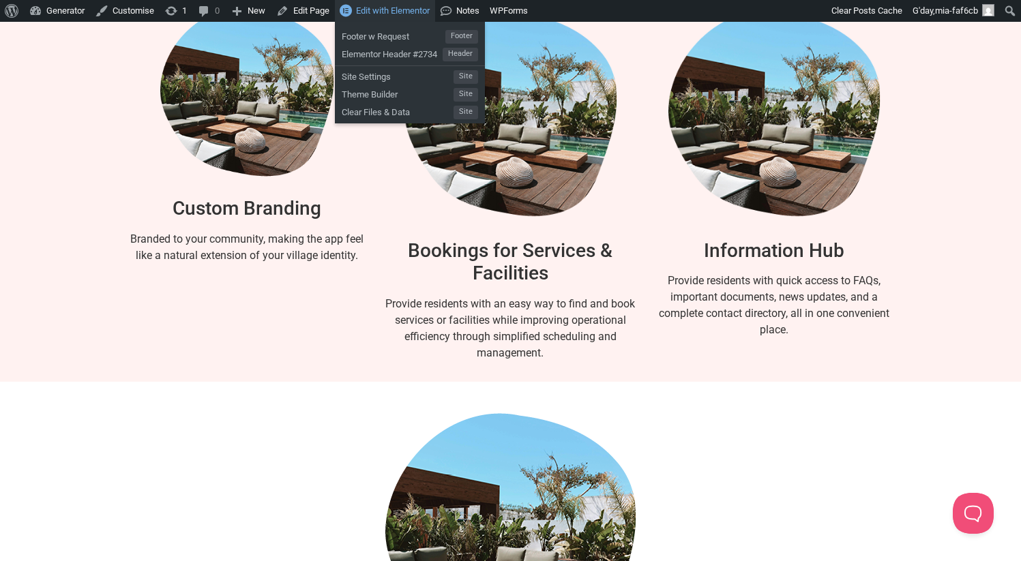
click at [398, 9] on span "Edit with Elementor" at bounding box center [393, 10] width 74 height 10
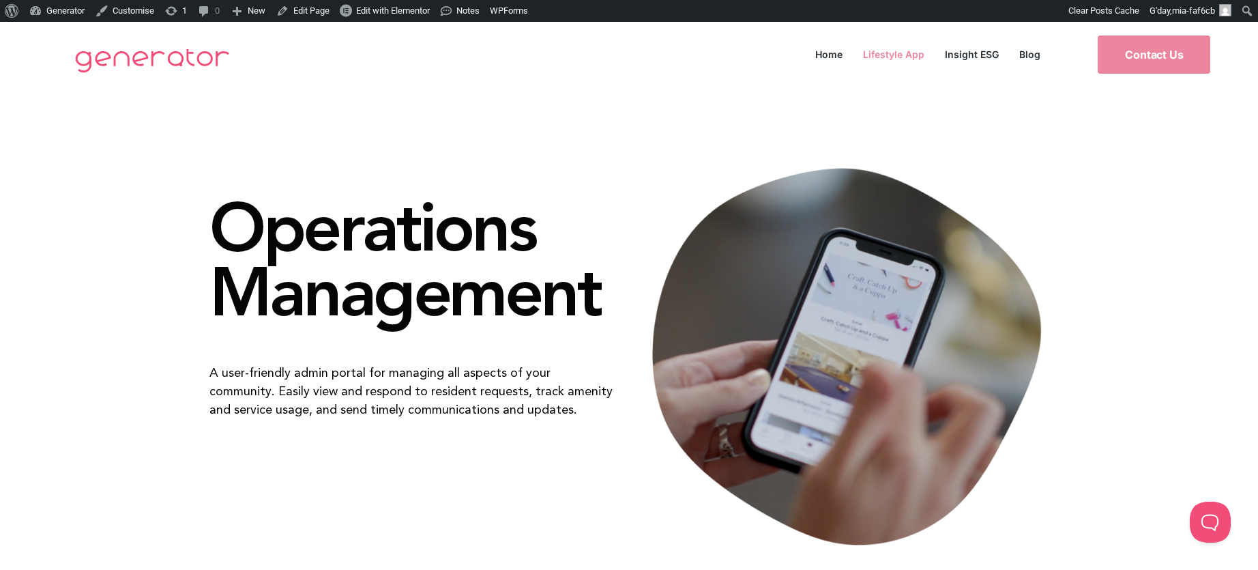
click at [903, 51] on link "Lifestyle App" at bounding box center [894, 54] width 82 height 18
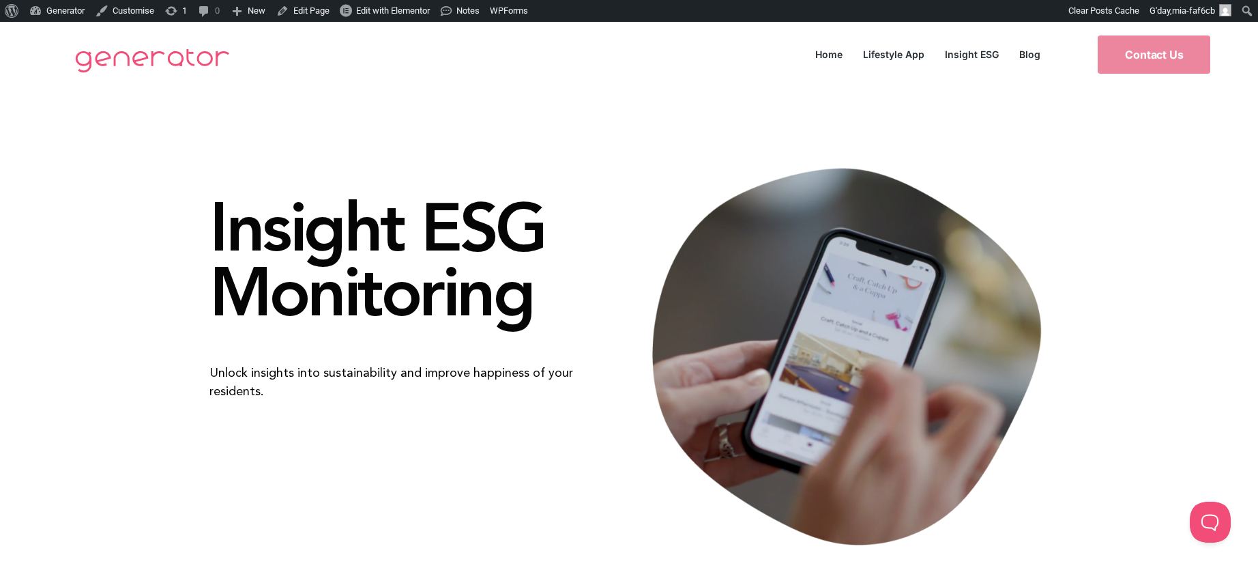
click at [194, 50] on img at bounding box center [152, 60] width 169 height 55
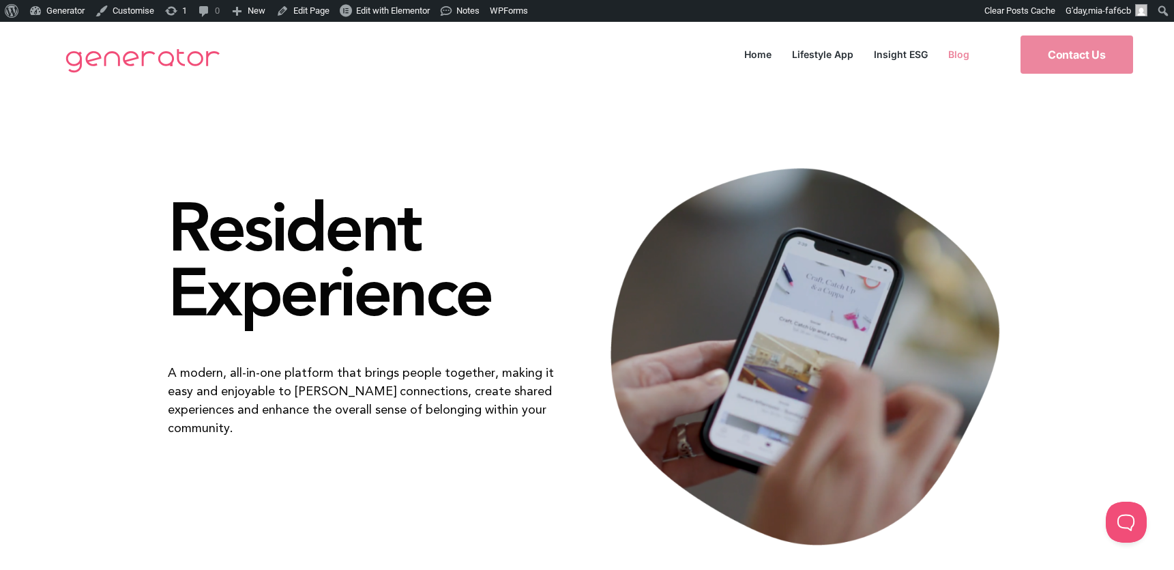
click at [967, 53] on link "Blog" at bounding box center [959, 54] width 42 height 18
